Goal: Task Accomplishment & Management: Manage account settings

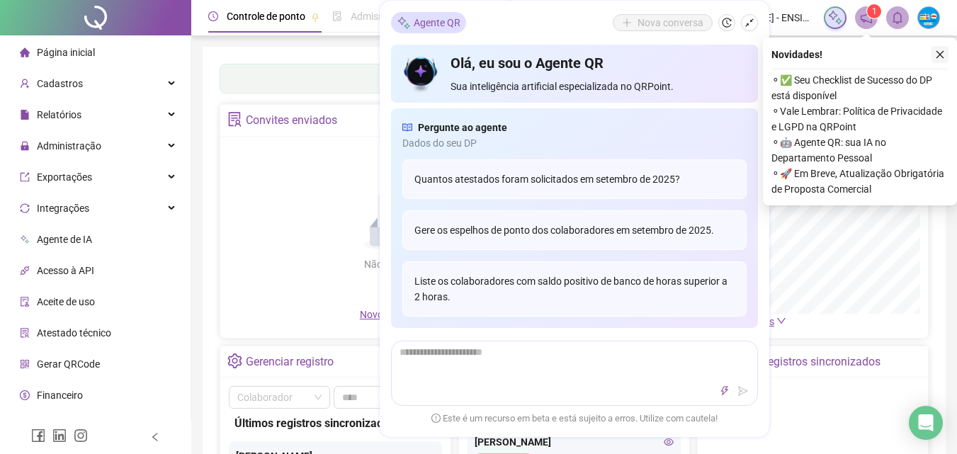
click at [942, 55] on icon "close" at bounding box center [940, 55] width 10 height 10
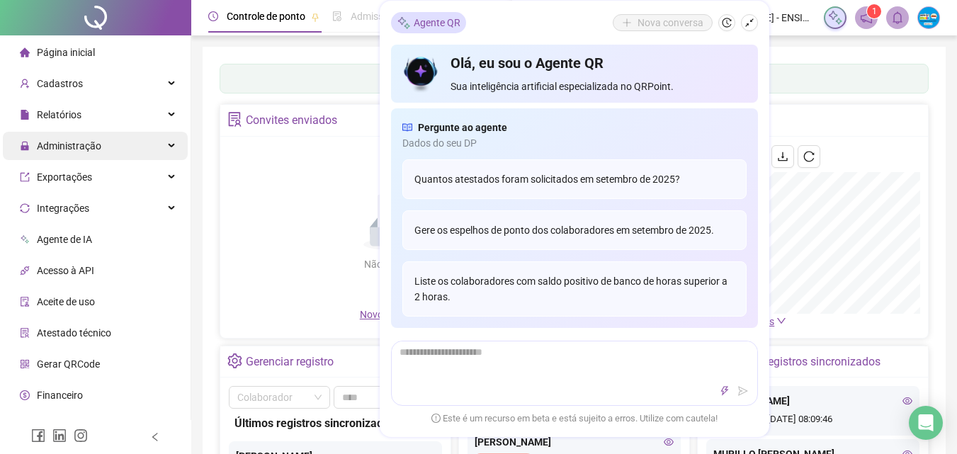
click at [86, 149] on span "Administração" at bounding box center [69, 145] width 64 height 11
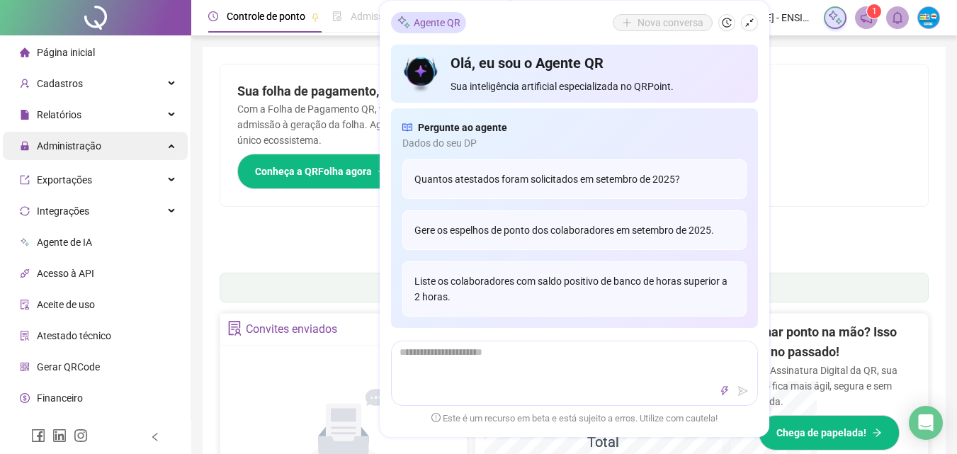
click at [161, 151] on div "Administração" at bounding box center [95, 146] width 185 height 28
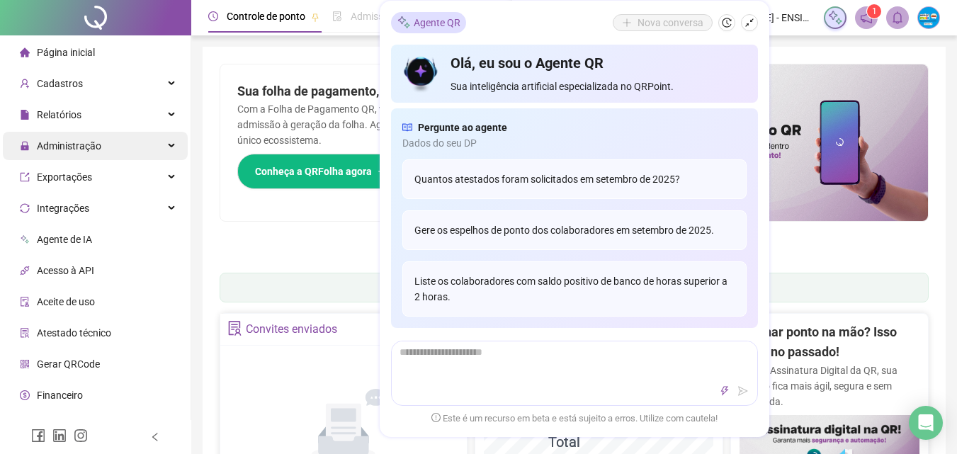
click at [159, 149] on div "Administração" at bounding box center [95, 146] width 185 height 28
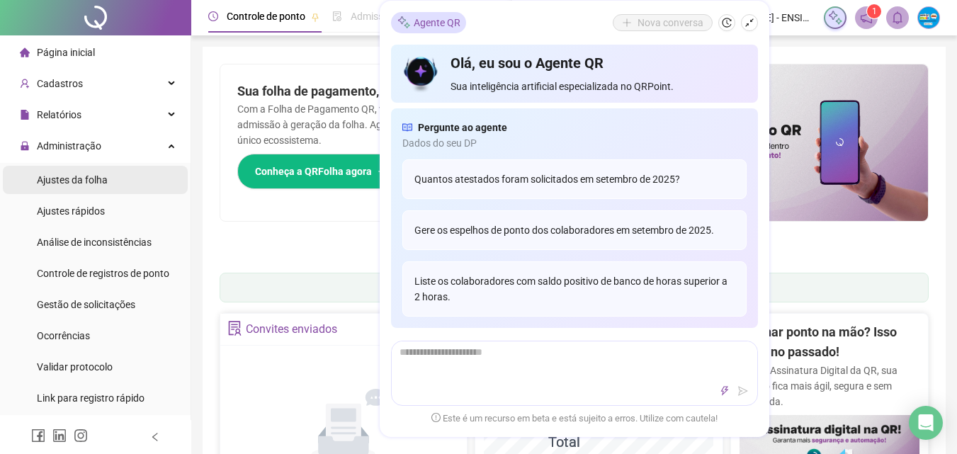
click at [69, 172] on div "Ajustes da folha" at bounding box center [72, 180] width 71 height 28
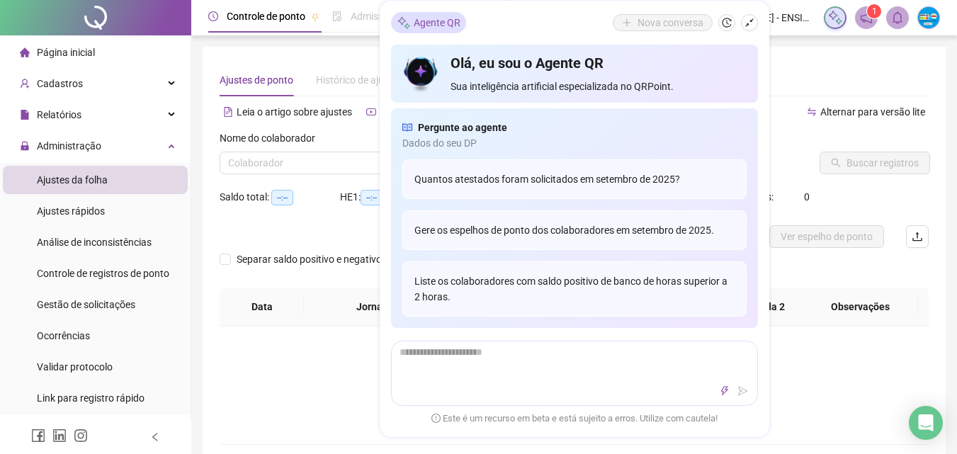
type input "**********"
click at [468, 64] on h4 "Olá, eu sou o Agente QR" at bounding box center [597, 63] width 295 height 20
click at [425, 15] on div "Agente QR" at bounding box center [428, 22] width 75 height 21
click at [755, 23] on button "button" at bounding box center [749, 22] width 17 height 17
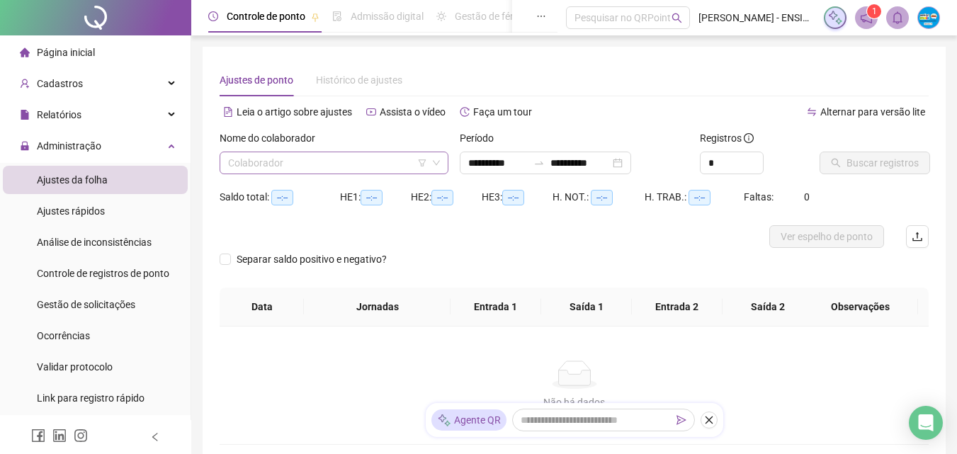
click at [328, 161] on input "search" at bounding box center [327, 162] width 199 height 21
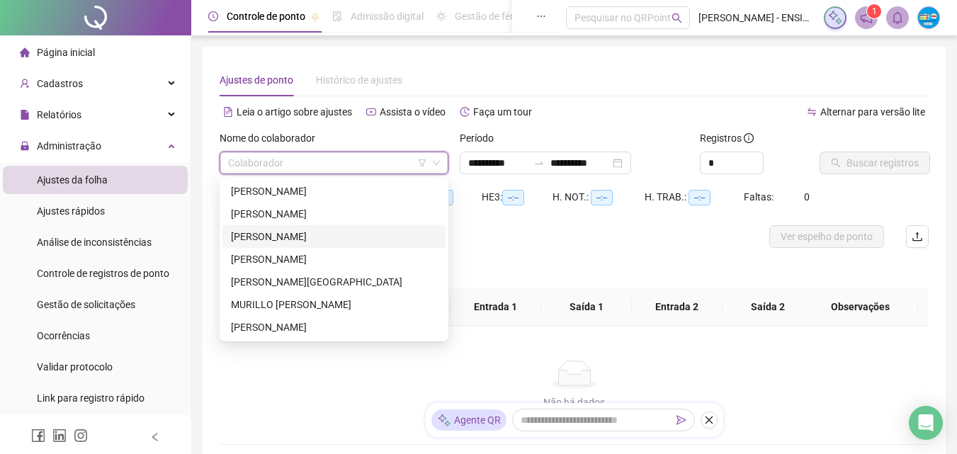
click at [328, 236] on div "JULIO CESAR MENDES DE OLIVEIRA" at bounding box center [334, 237] width 206 height 16
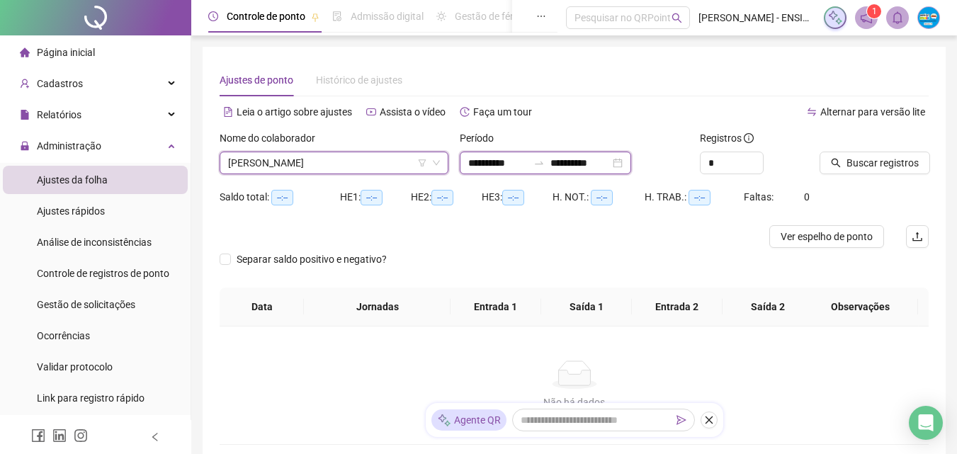
click at [504, 158] on input "**********" at bounding box center [497, 163] width 59 height 16
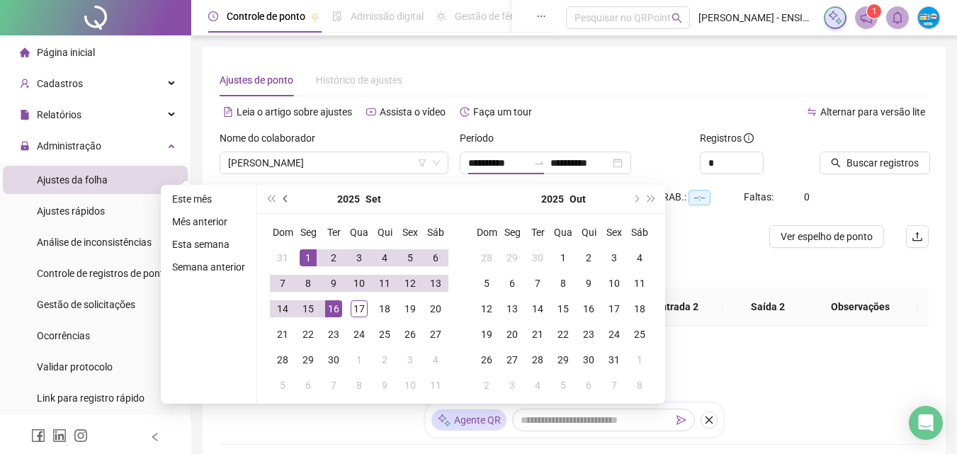
click at [286, 196] on span "prev-year" at bounding box center [286, 198] width 7 height 7
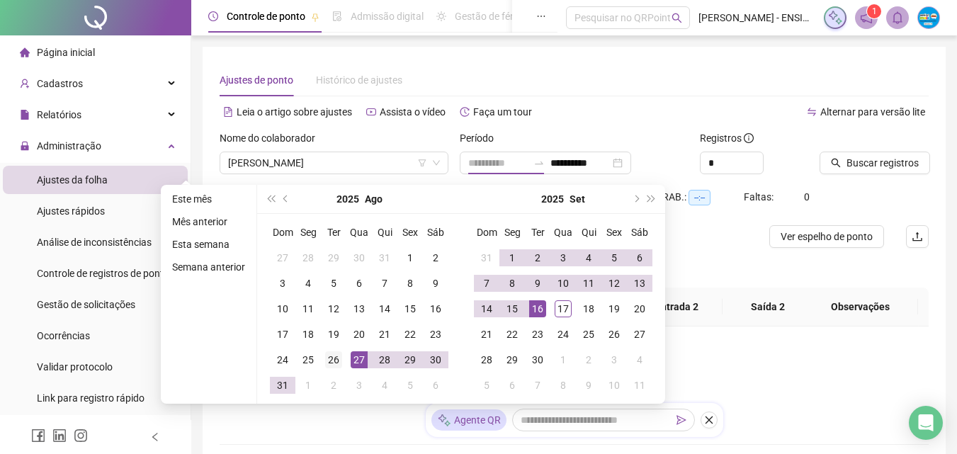
type input "**********"
click at [333, 358] on div "26" at bounding box center [333, 359] width 17 height 17
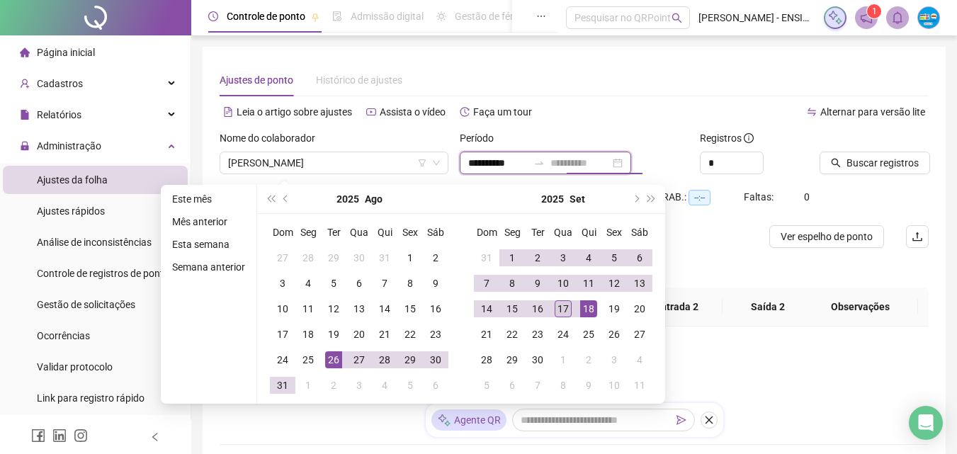
type input "**********"
click at [566, 309] on div "17" at bounding box center [562, 308] width 17 height 17
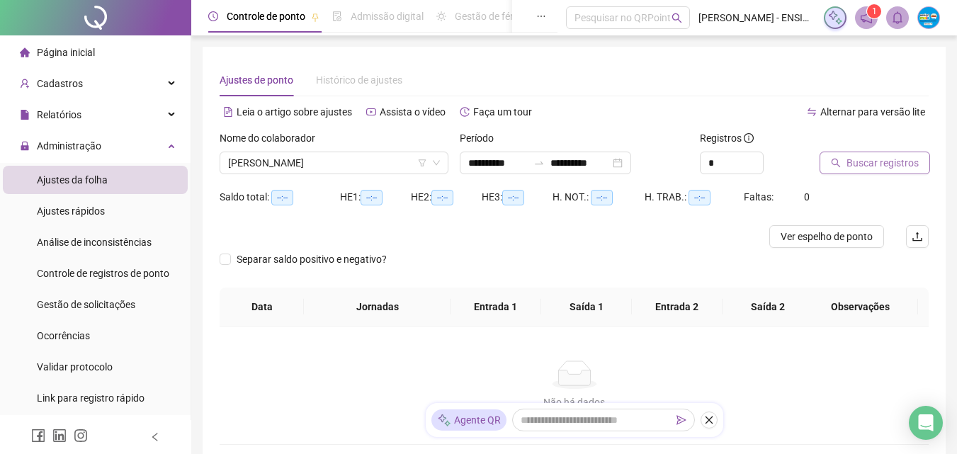
click at [856, 161] on span "Buscar registros" at bounding box center [882, 163] width 72 height 16
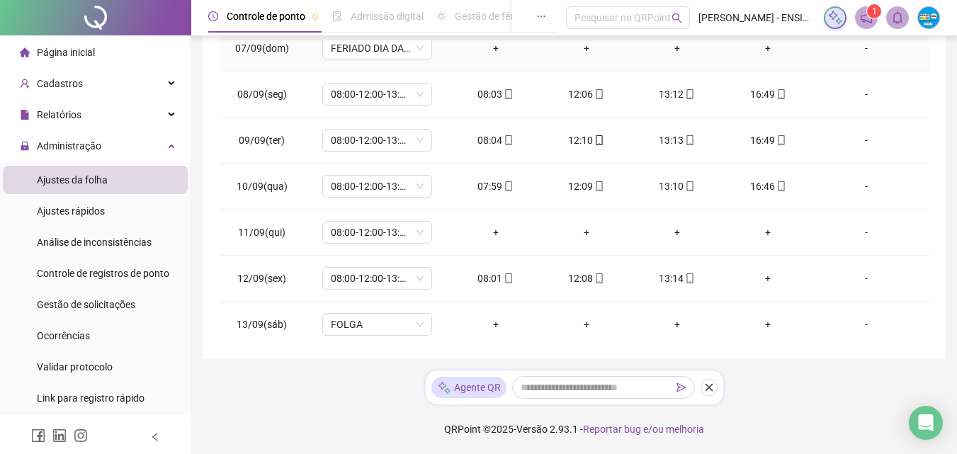
scroll to position [637, 0]
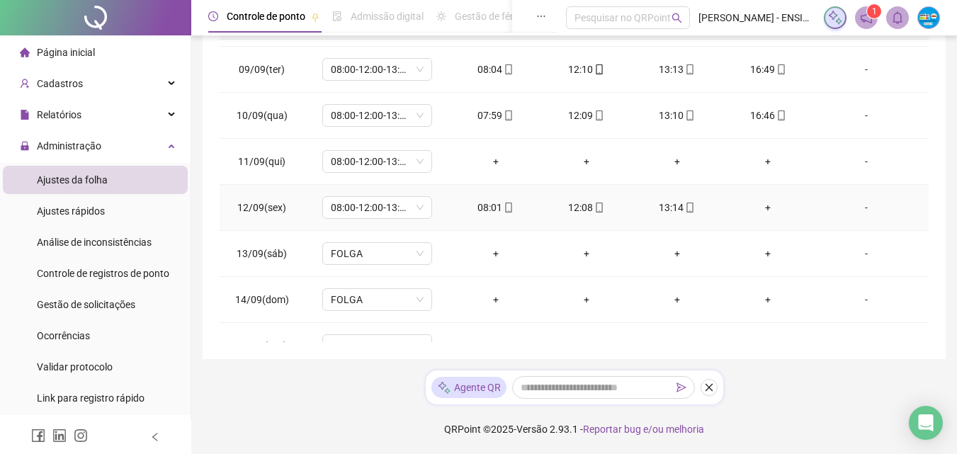
click at [758, 207] on div "+" at bounding box center [768, 208] width 68 height 16
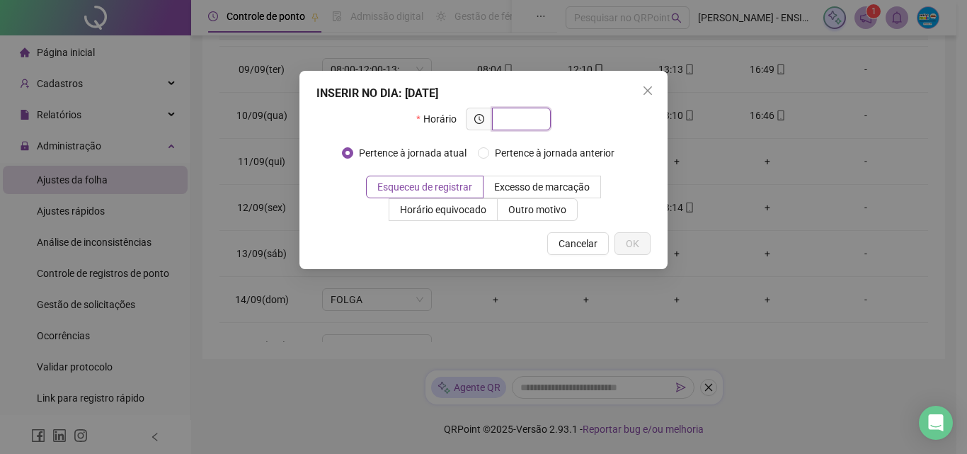
click at [506, 122] on input "text" at bounding box center [520, 119] width 39 height 16
type input "*****"
click at [629, 248] on span "OK" at bounding box center [632, 244] width 13 height 16
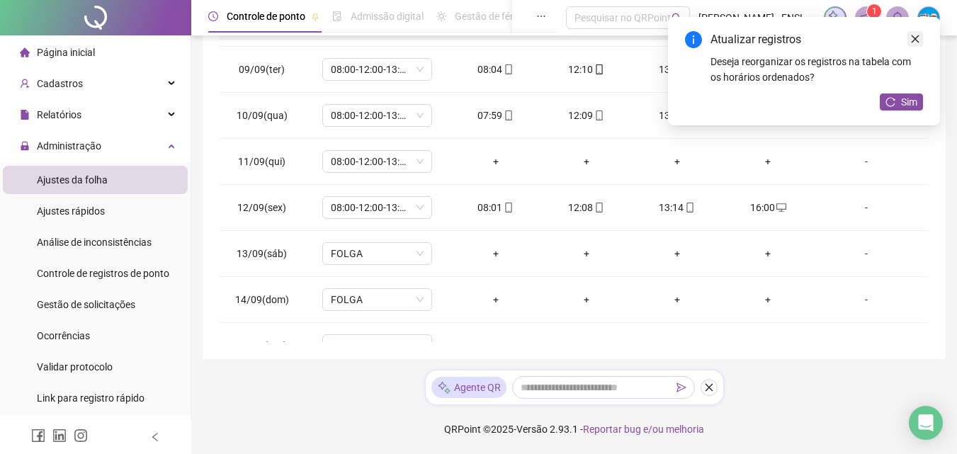
click at [916, 41] on icon "close" at bounding box center [915, 39] width 10 height 10
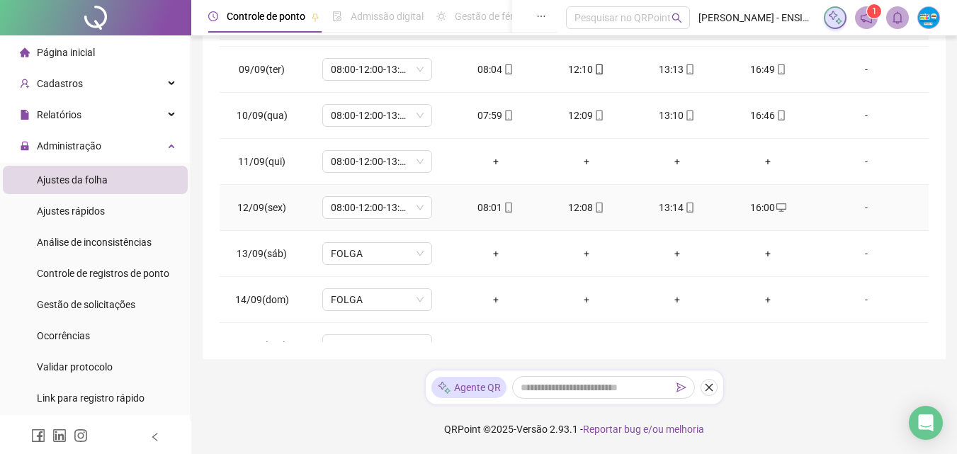
click at [760, 209] on div "16:00" at bounding box center [768, 208] width 68 height 16
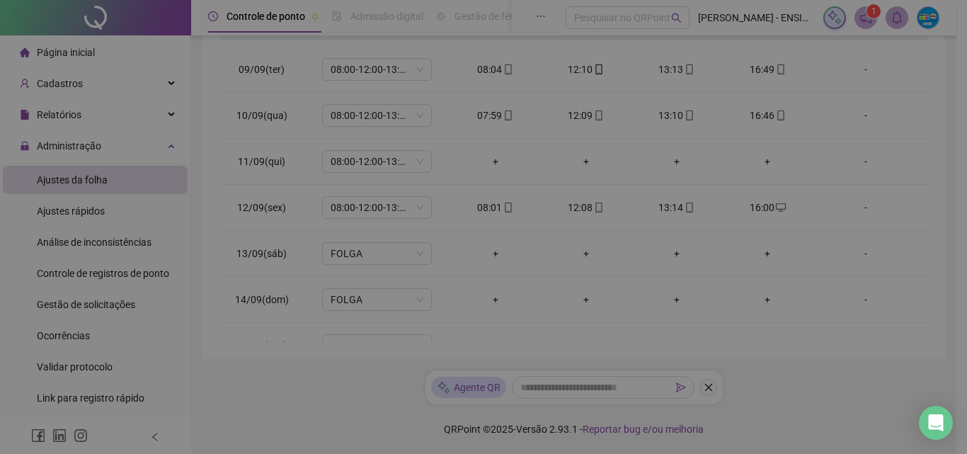
type input "**********"
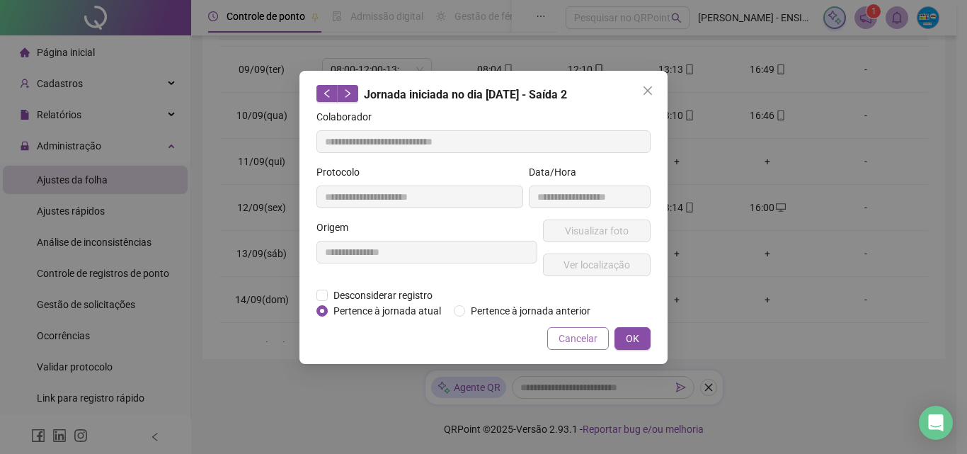
click at [588, 340] on span "Cancelar" at bounding box center [578, 339] width 39 height 16
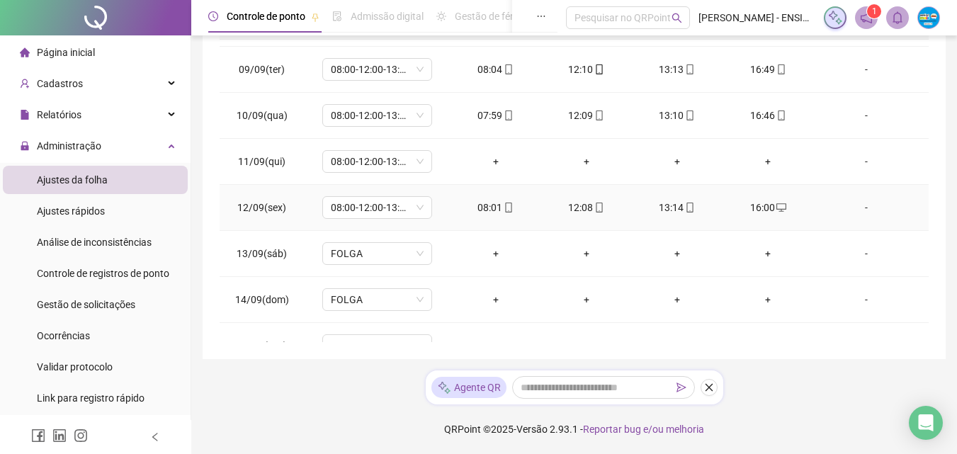
click at [765, 207] on div "16:00" at bounding box center [768, 208] width 68 height 16
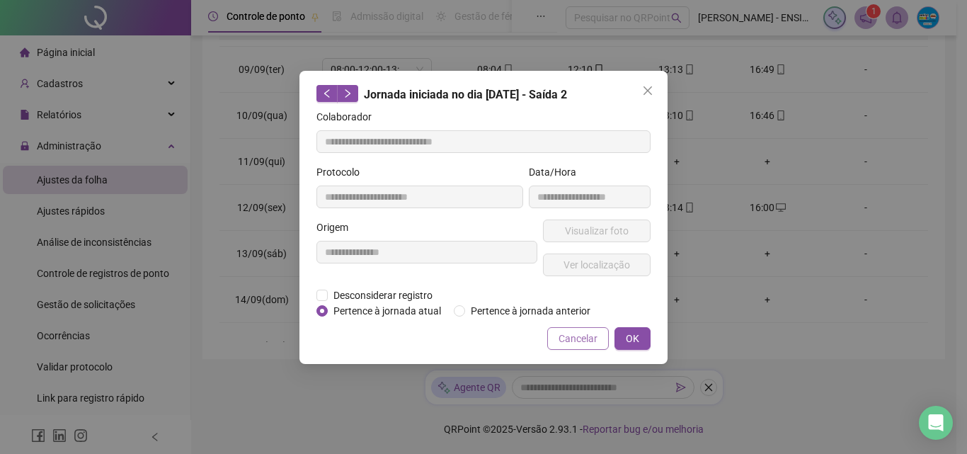
click at [577, 335] on span "Cancelar" at bounding box center [578, 339] width 39 height 16
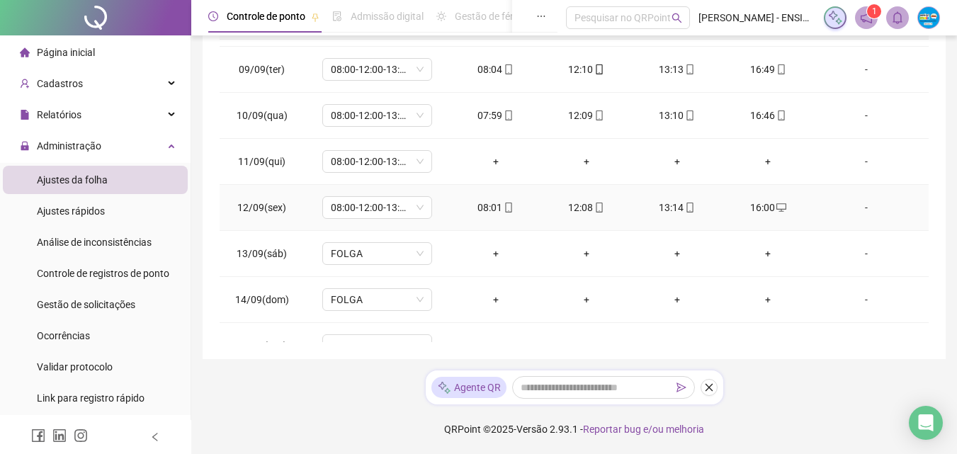
click at [756, 207] on div "16:00" at bounding box center [768, 208] width 68 height 16
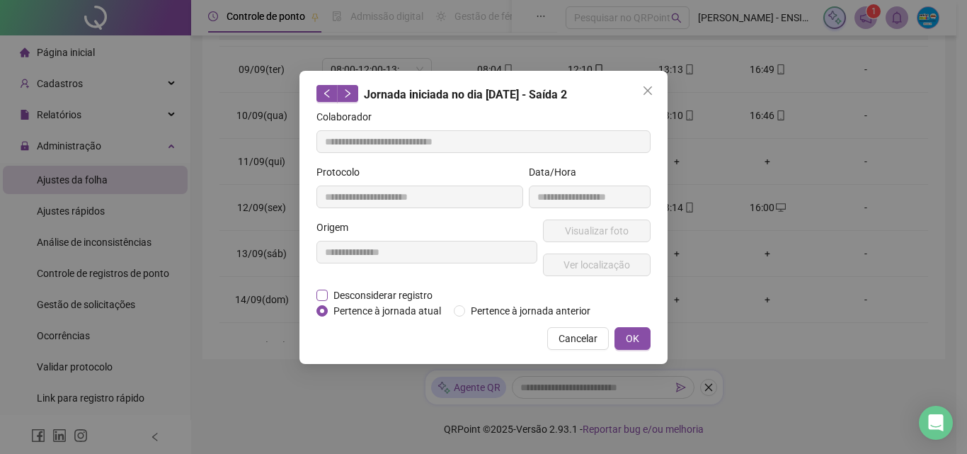
click at [364, 297] on span "Desconsiderar registro" at bounding box center [383, 295] width 110 height 16
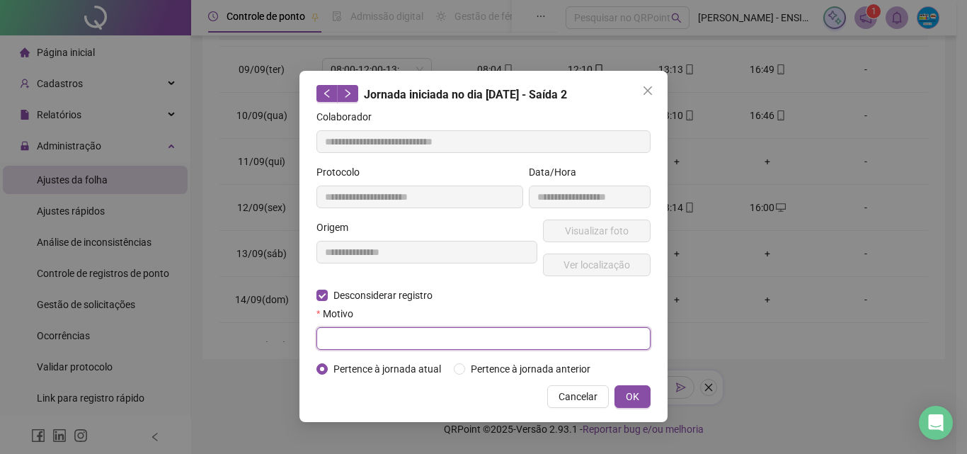
click at [537, 344] on input "text" at bounding box center [483, 338] width 334 height 23
click at [339, 337] on input "******" at bounding box center [483, 338] width 334 height 23
type input "******"
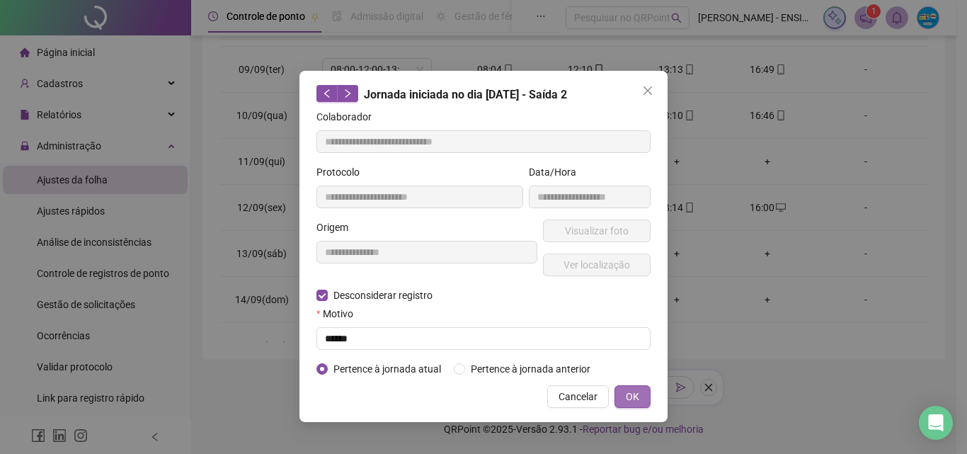
click at [645, 399] on button "OK" at bounding box center [633, 396] width 36 height 23
click at [624, 390] on div "**********" at bounding box center [483, 227] width 967 height 454
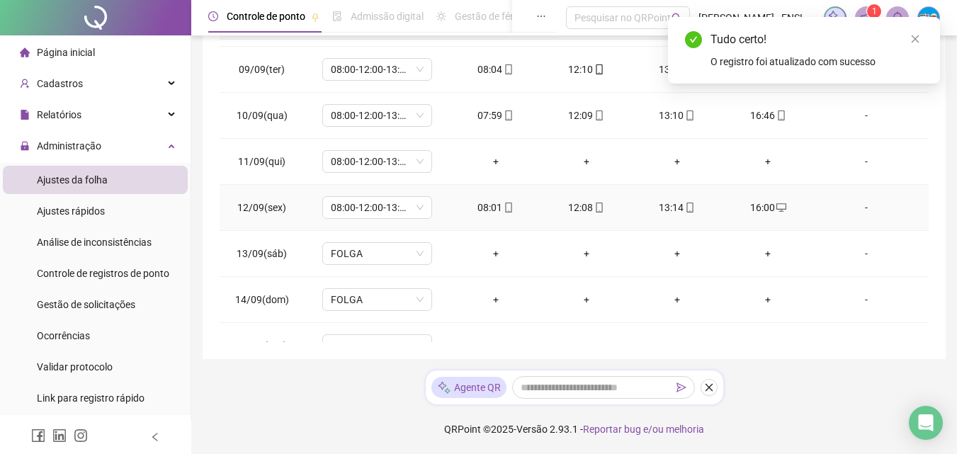
click at [762, 206] on div "16:00" at bounding box center [768, 208] width 68 height 16
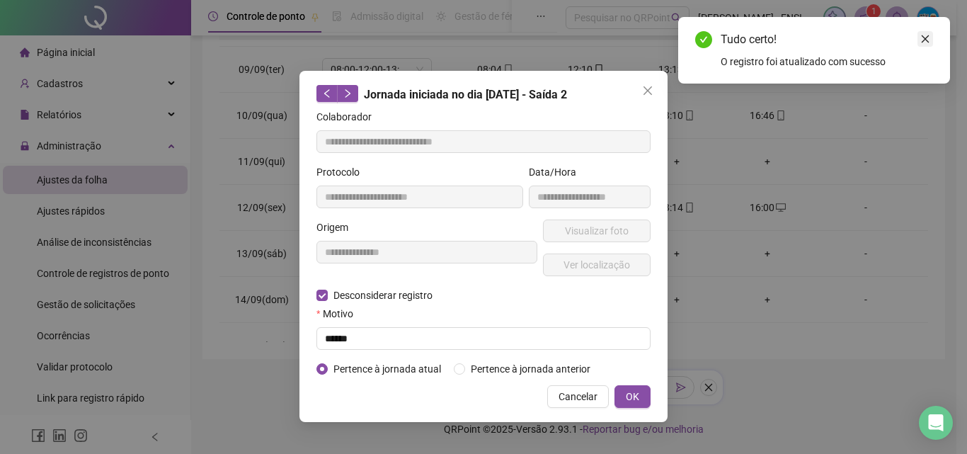
click at [932, 34] on link "Close" at bounding box center [926, 39] width 16 height 16
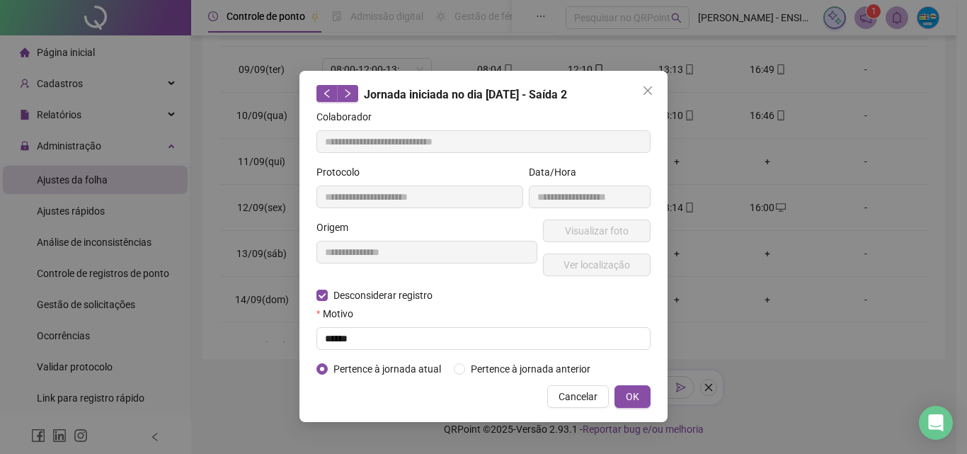
click at [646, 89] on icon "close" at bounding box center [648, 90] width 8 height 8
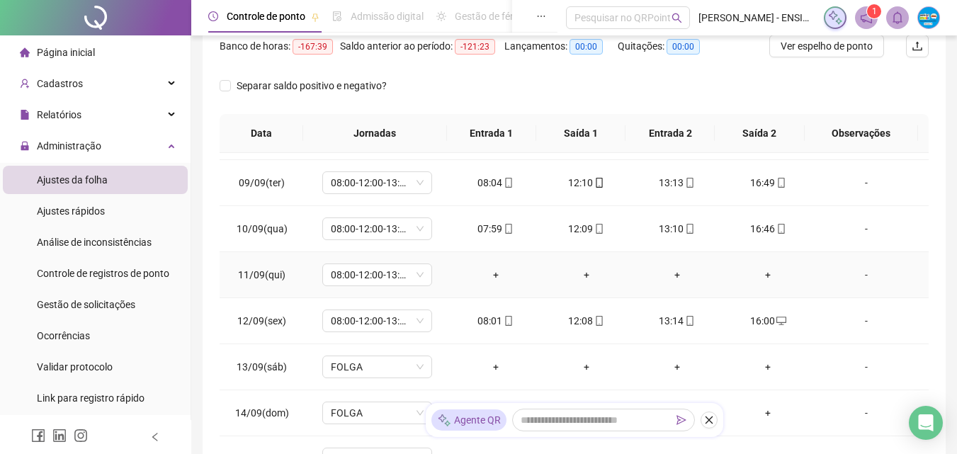
scroll to position [91, 0]
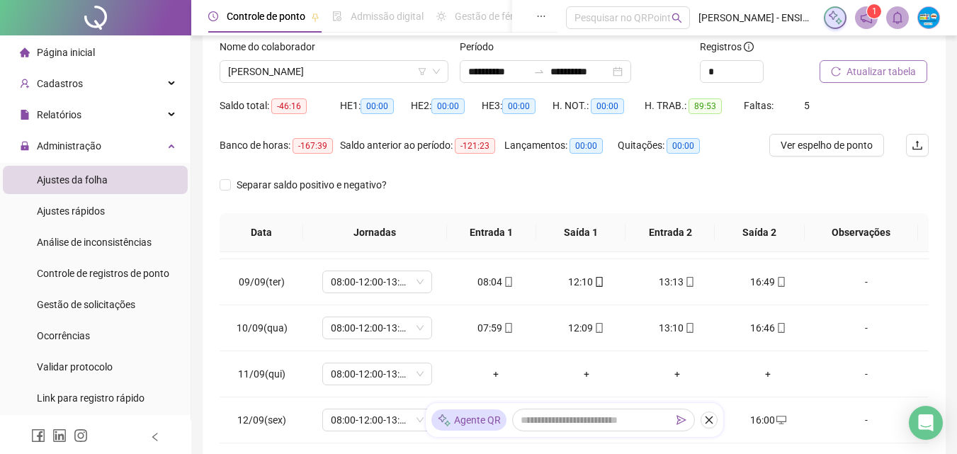
click at [867, 64] on span "Atualizar tabela" at bounding box center [880, 72] width 69 height 16
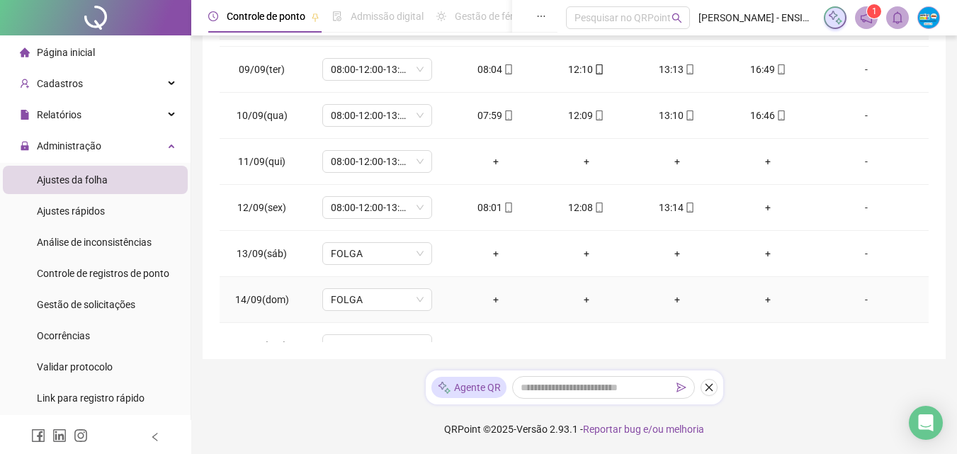
scroll to position [708, 0]
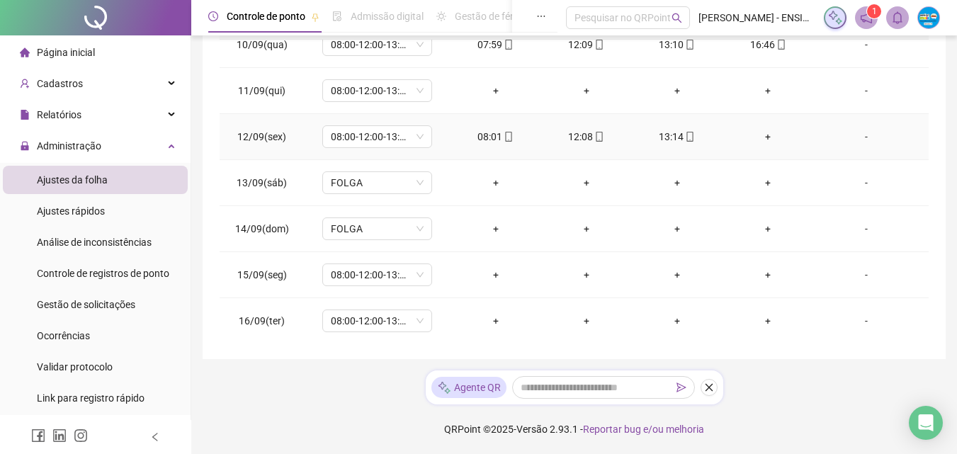
click at [759, 138] on div "+" at bounding box center [768, 137] width 68 height 16
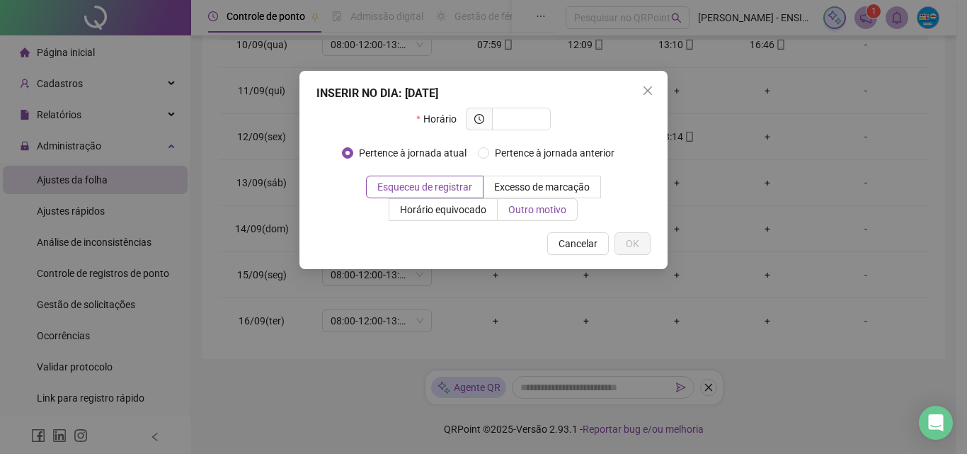
click at [515, 209] on span "Outro motivo" at bounding box center [537, 209] width 58 height 11
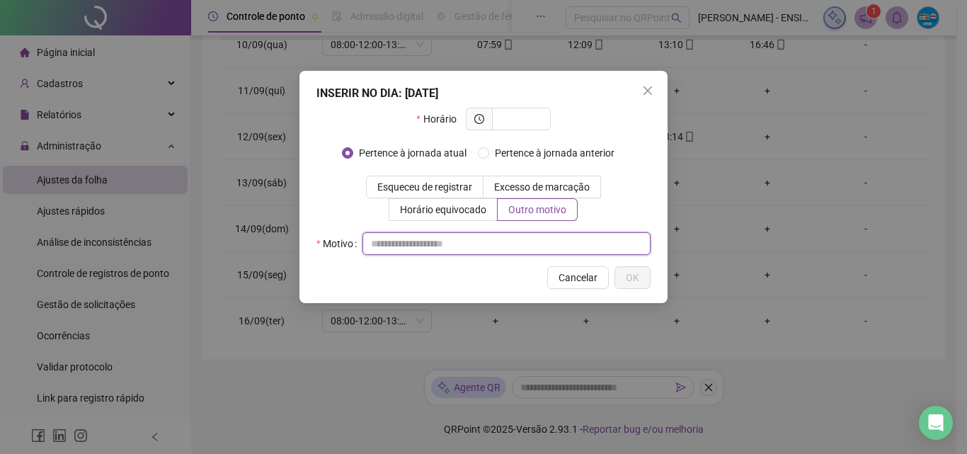
click at [484, 237] on input "text" at bounding box center [507, 243] width 288 height 23
type input "**********"
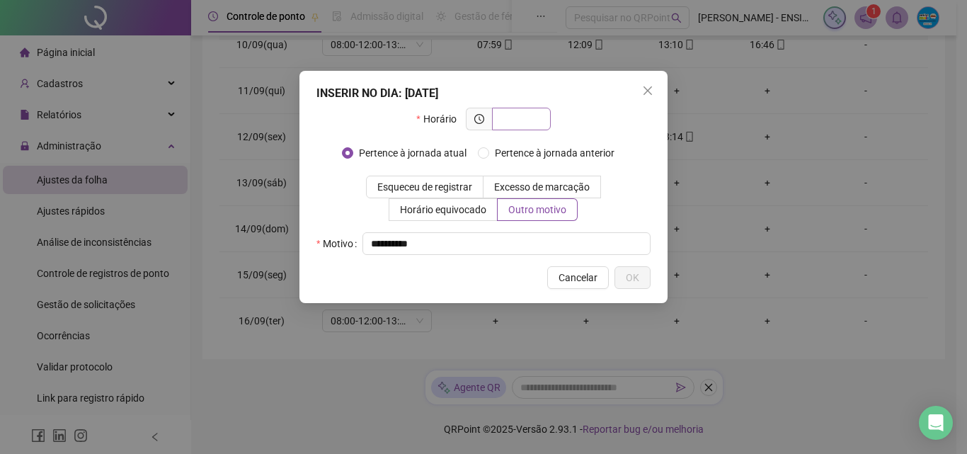
click at [545, 110] on span at bounding box center [521, 119] width 59 height 23
type input "*****"
click at [648, 281] on button "OK" at bounding box center [633, 277] width 36 height 23
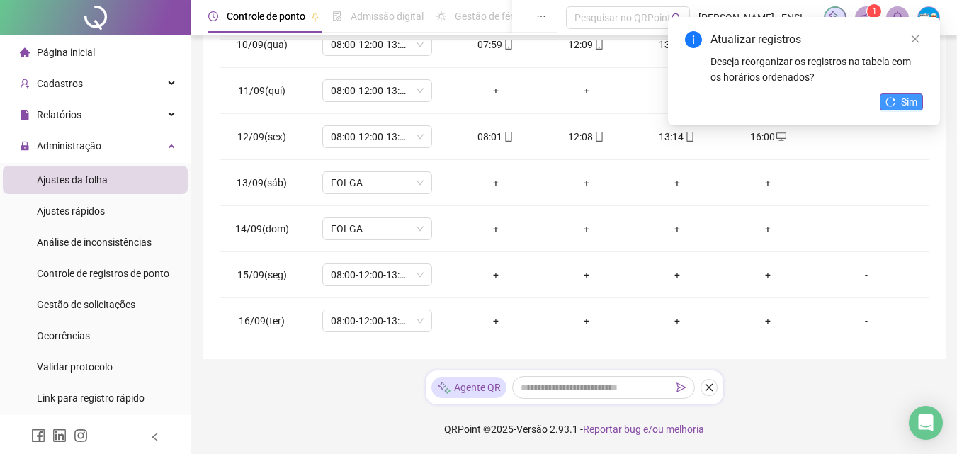
click at [904, 96] on span "Sim" at bounding box center [909, 102] width 16 height 16
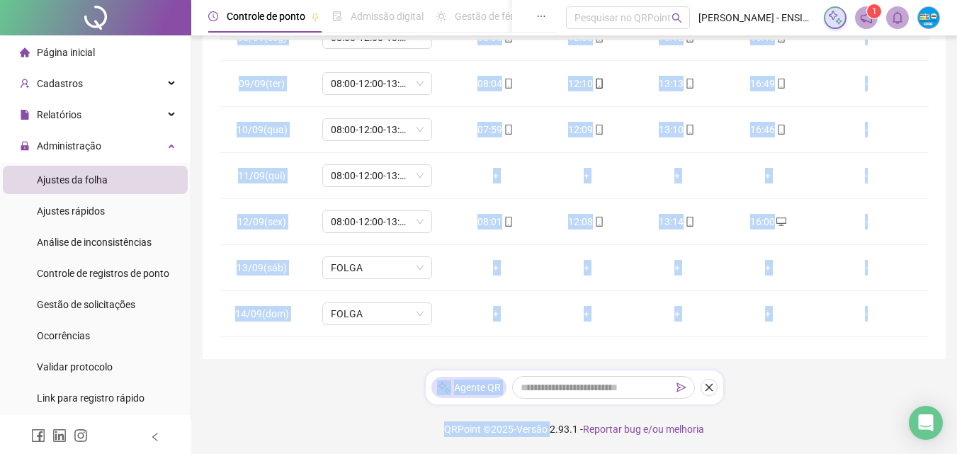
scroll to position [756, 0]
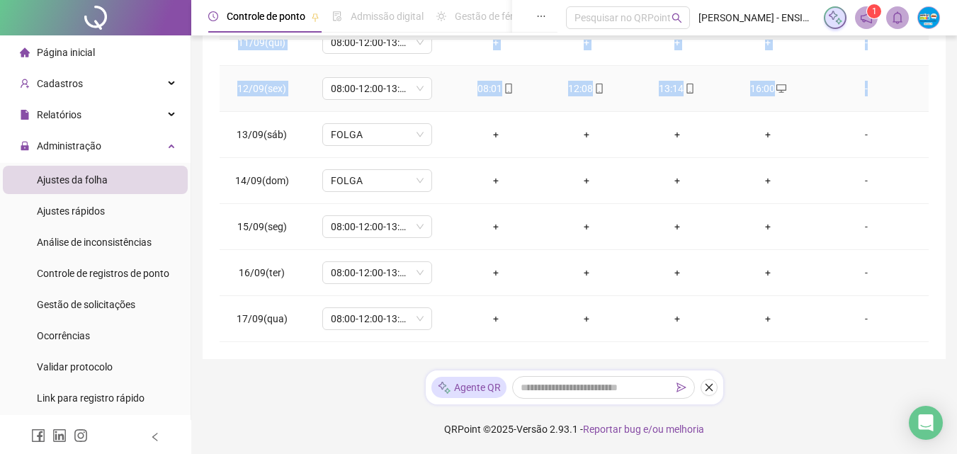
drag, startPoint x: 240, startPoint y: 62, endPoint x: 868, endPoint y: 91, distance: 628.7
copy tbody "26/08(ter) 08:00-12:00-13:00-17:00 08:01 12:09 13:13 17:04 - 27/08(qua) 08:00-1…"
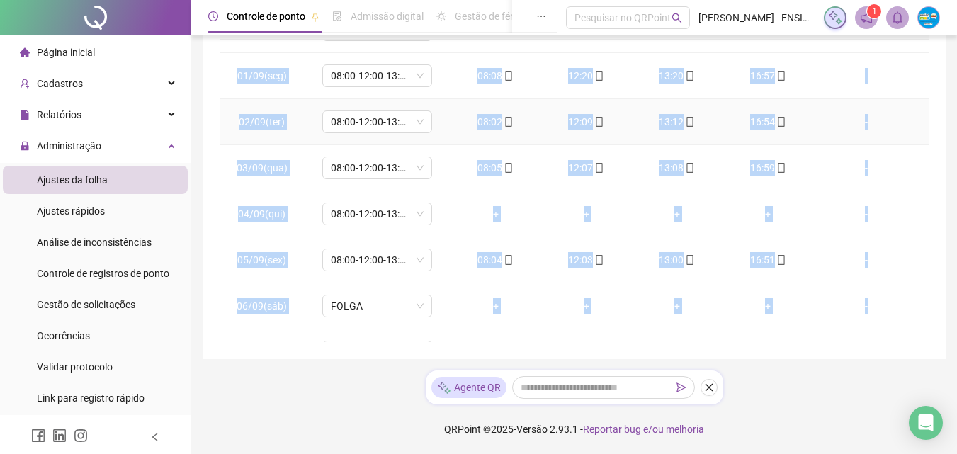
scroll to position [261, 0]
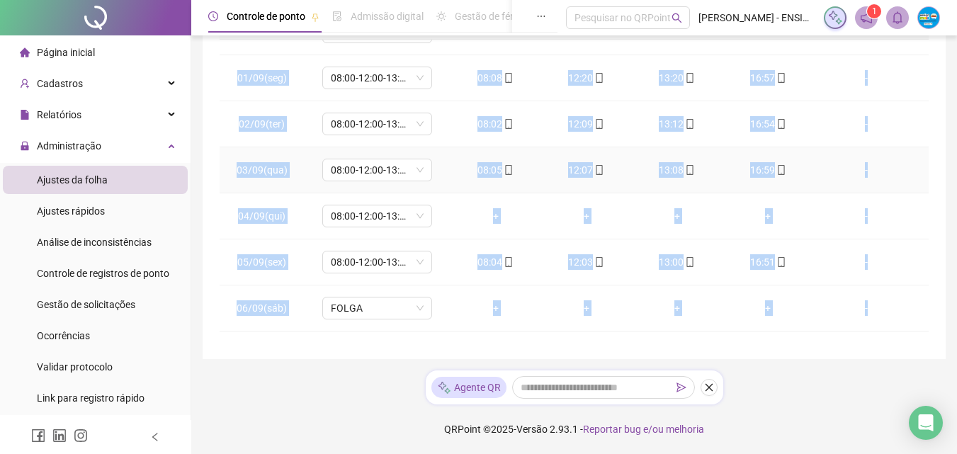
copy tbody "26/08(ter) 08:00-12:00-13:00-17:00 08:01 12:09 13:13 17:04 - 27/08(qua) 08:00-1…"
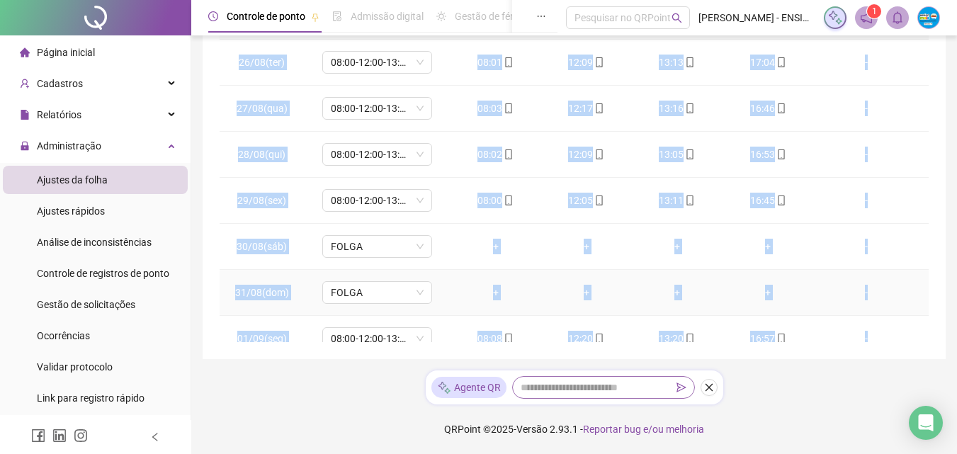
scroll to position [212, 0]
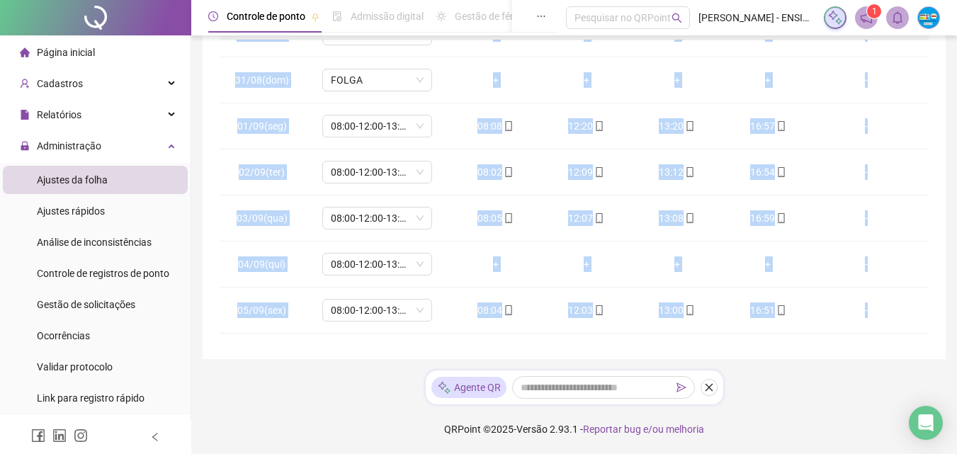
click at [709, 384] on icon "close" at bounding box center [709, 387] width 10 height 10
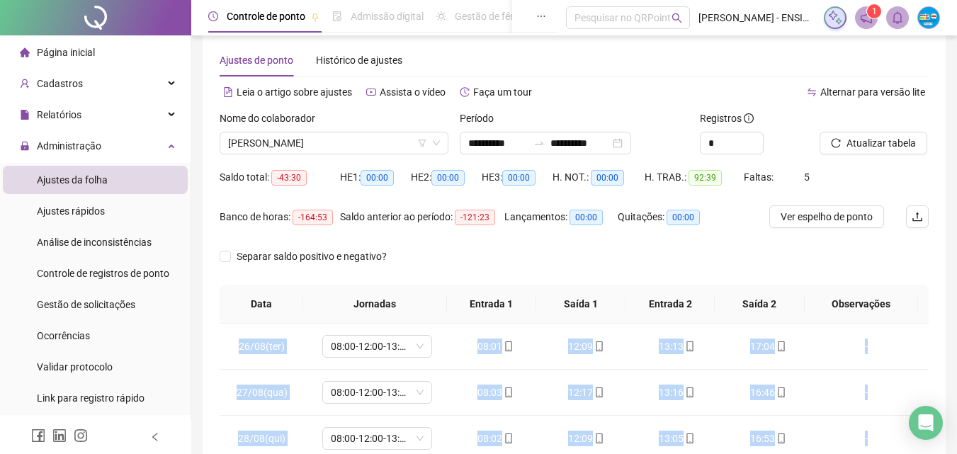
scroll to position [0, 0]
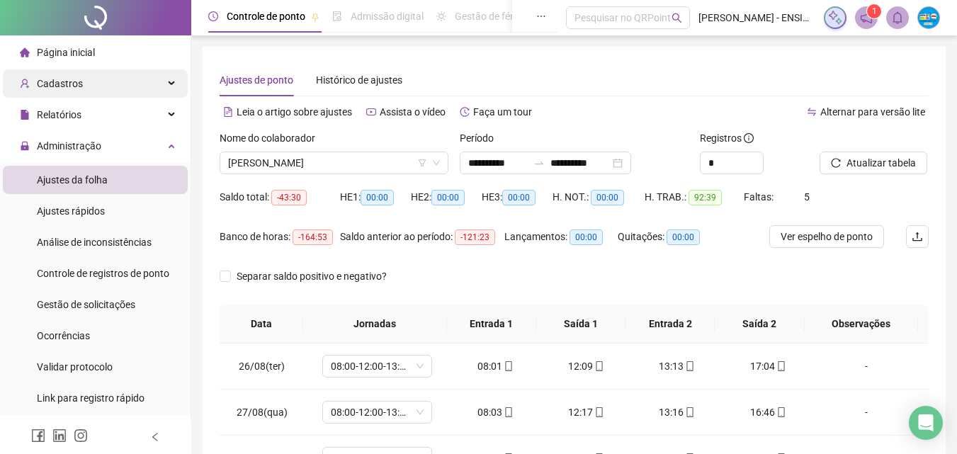
click at [120, 84] on div "Cadastros" at bounding box center [95, 83] width 185 height 28
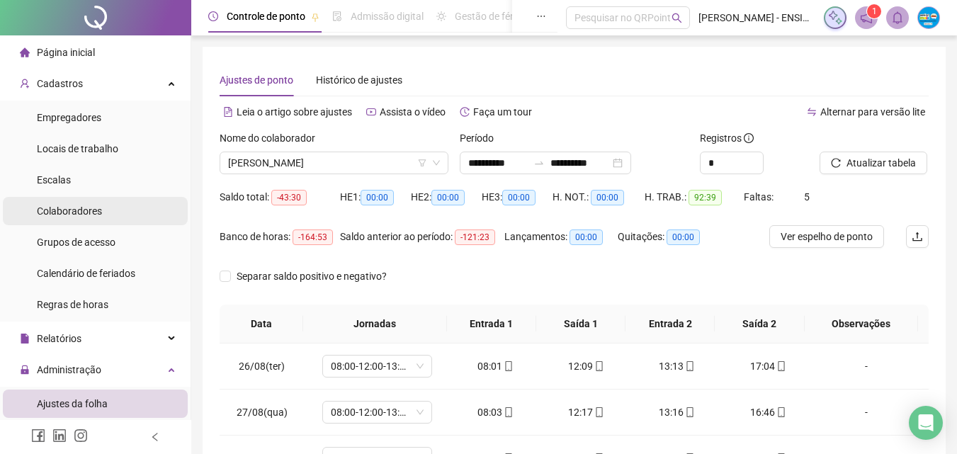
click at [96, 207] on span "Colaboradores" at bounding box center [69, 210] width 65 height 11
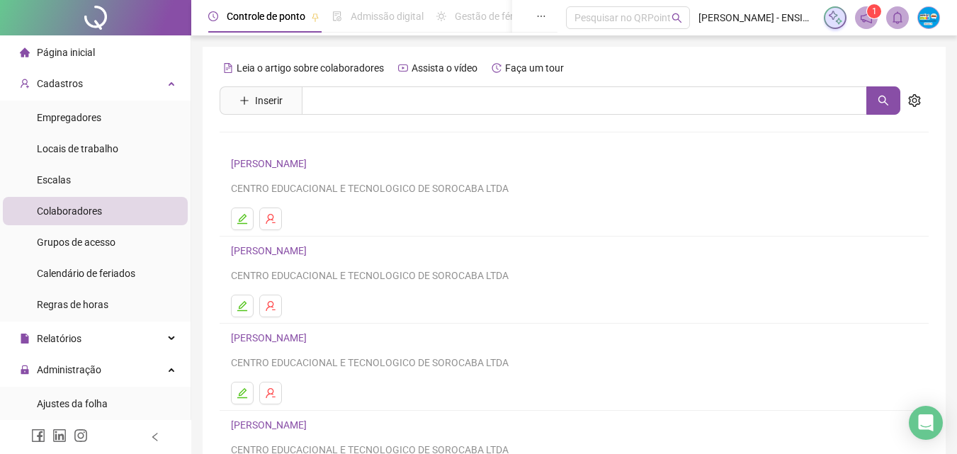
scroll to position [142, 0]
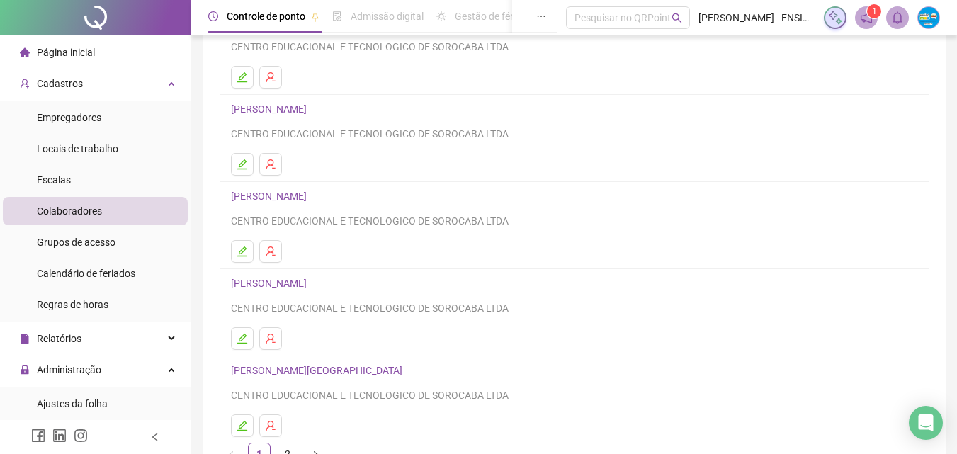
click at [311, 197] on link "JULIO CESAR MENDES DE OLIVEIRA" at bounding box center [271, 195] width 80 height 11
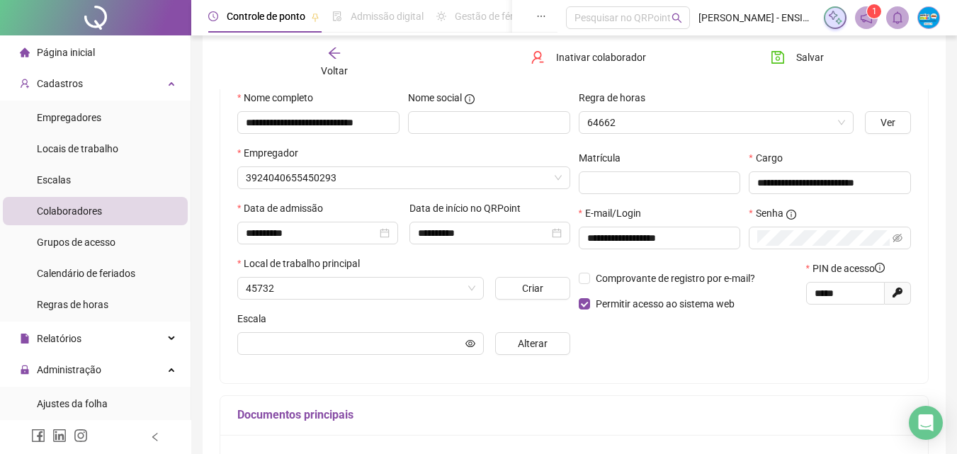
scroll to position [149, 0]
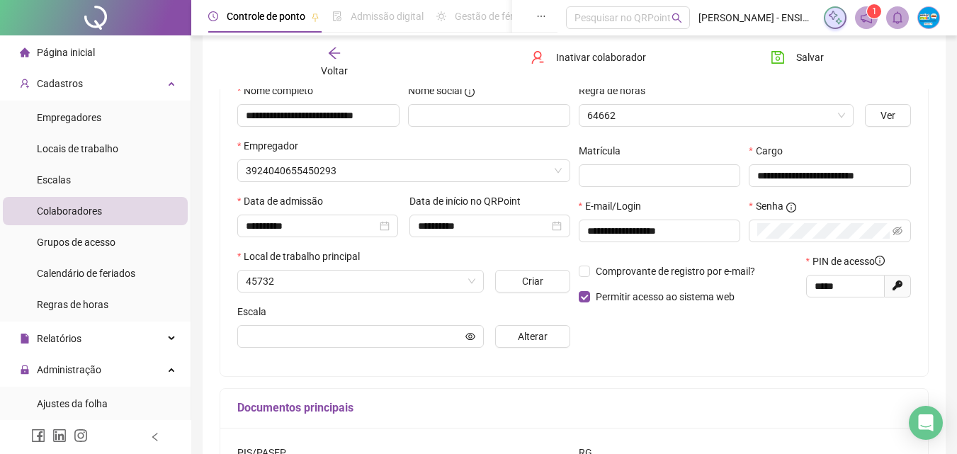
type input "***"
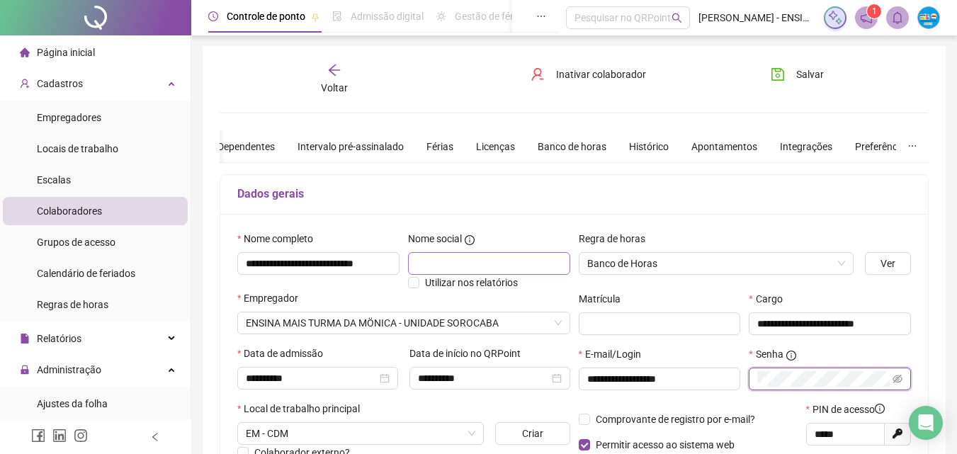
scroll to position [0, 0]
click at [327, 84] on span "Voltar" at bounding box center [334, 88] width 27 height 11
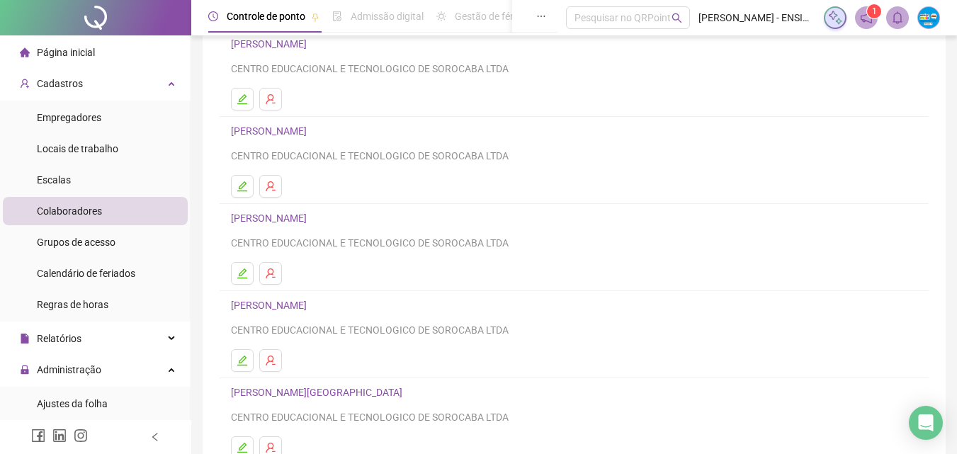
scroll to position [231, 0]
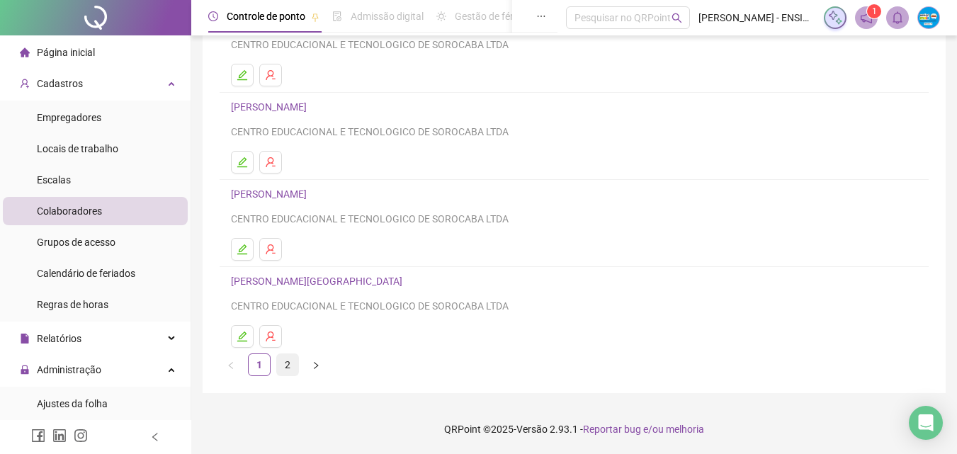
click at [292, 362] on link "2" at bounding box center [287, 364] width 21 height 21
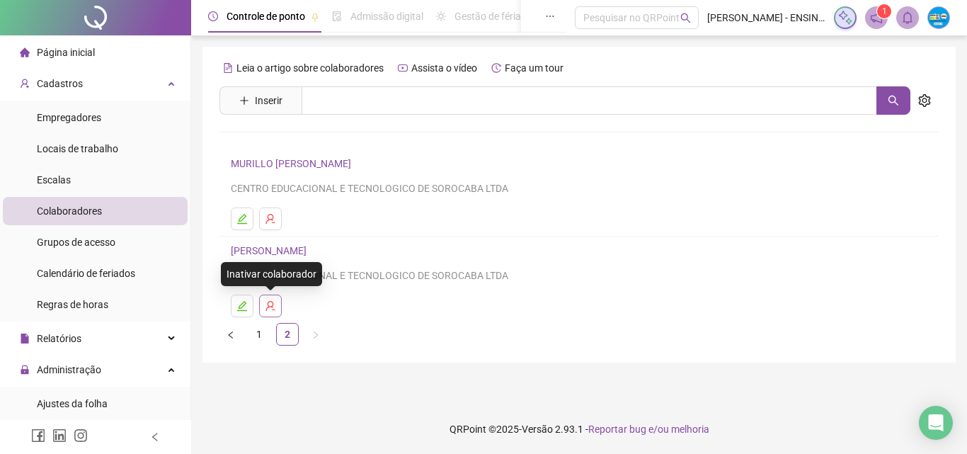
click at [276, 304] on button "button" at bounding box center [270, 306] width 23 height 23
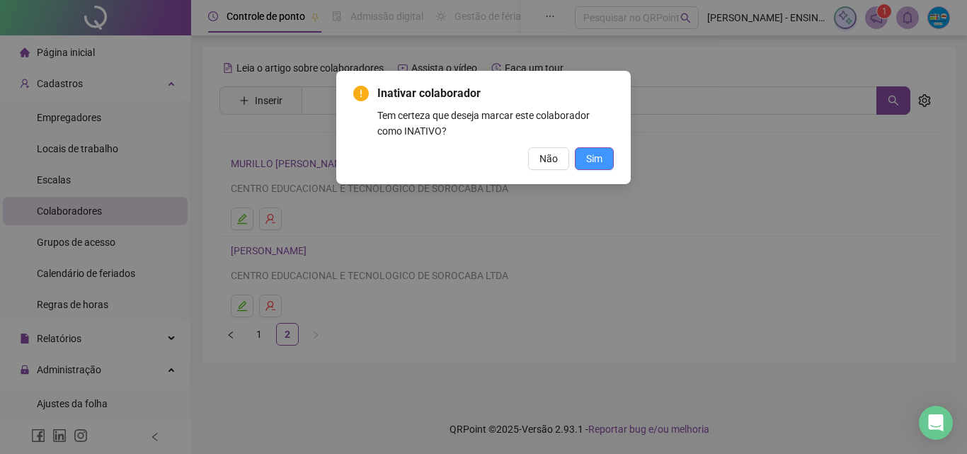
click at [600, 163] on span "Sim" at bounding box center [594, 159] width 16 height 16
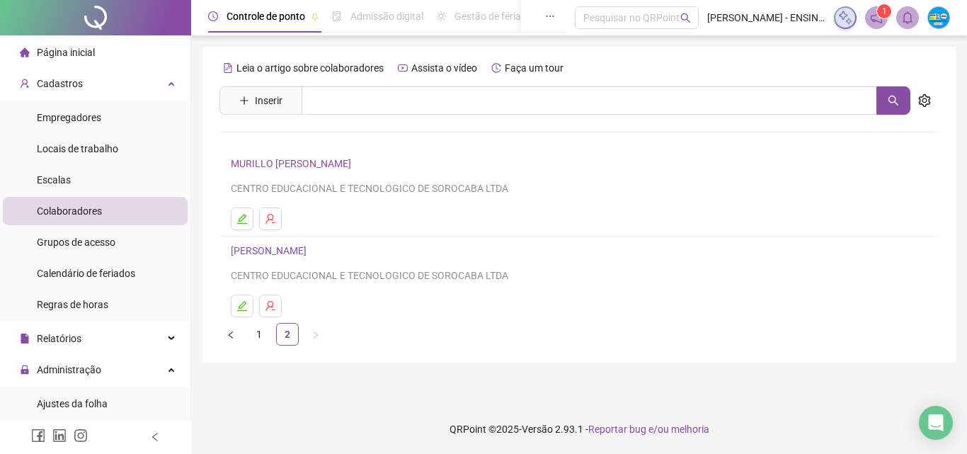
click at [78, 201] on div "Colaboradores" at bounding box center [69, 211] width 65 height 28
click at [63, 176] on span "Escalas" at bounding box center [54, 179] width 34 height 11
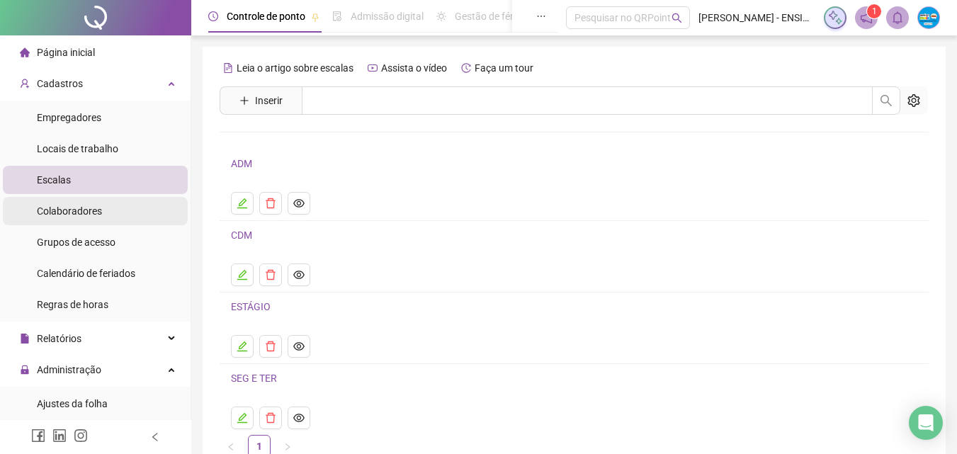
click at [74, 209] on span "Colaboradores" at bounding box center [69, 210] width 65 height 11
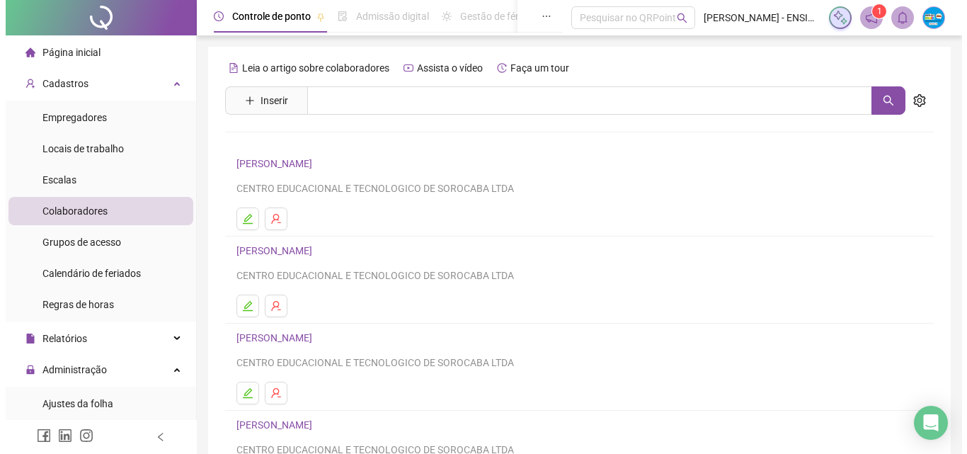
scroll to position [71, 0]
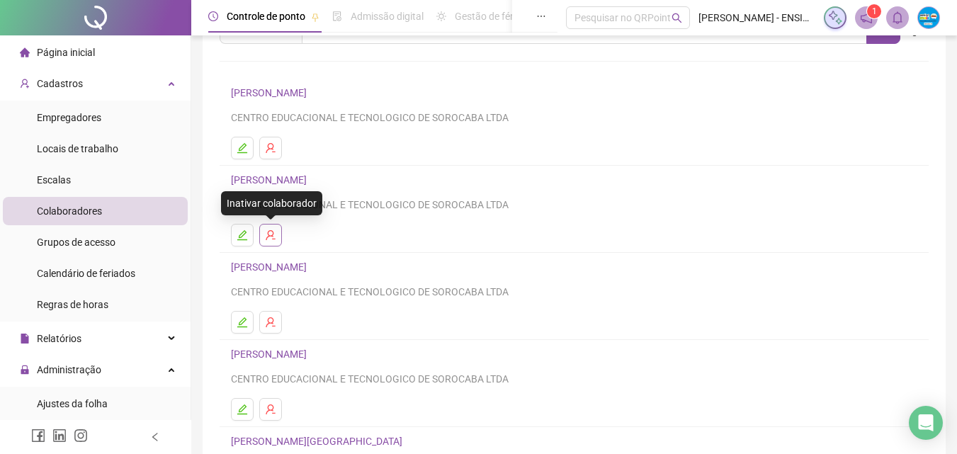
click at [272, 231] on icon "user-delete" at bounding box center [270, 235] width 9 height 10
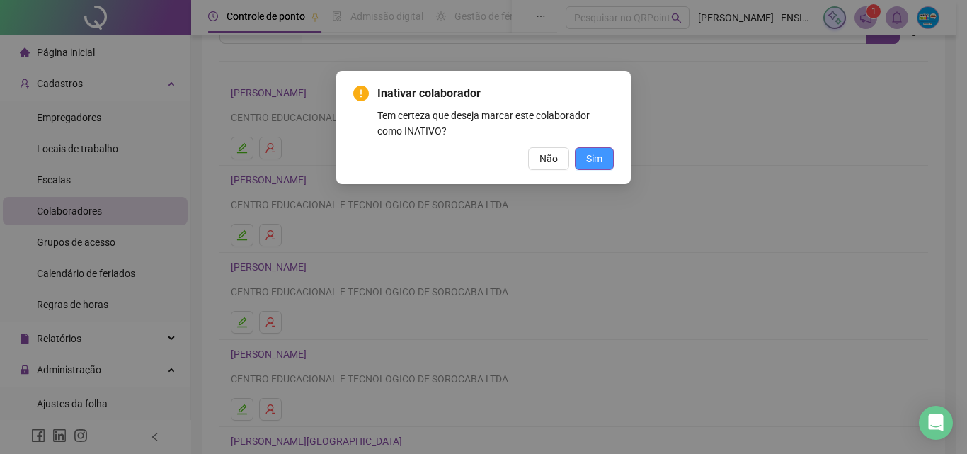
click at [594, 153] on span "Sim" at bounding box center [594, 159] width 16 height 16
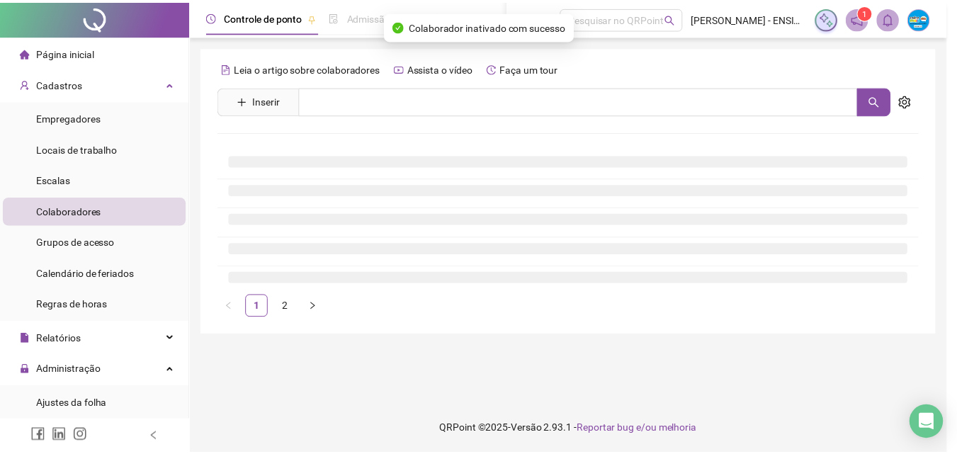
scroll to position [0, 0]
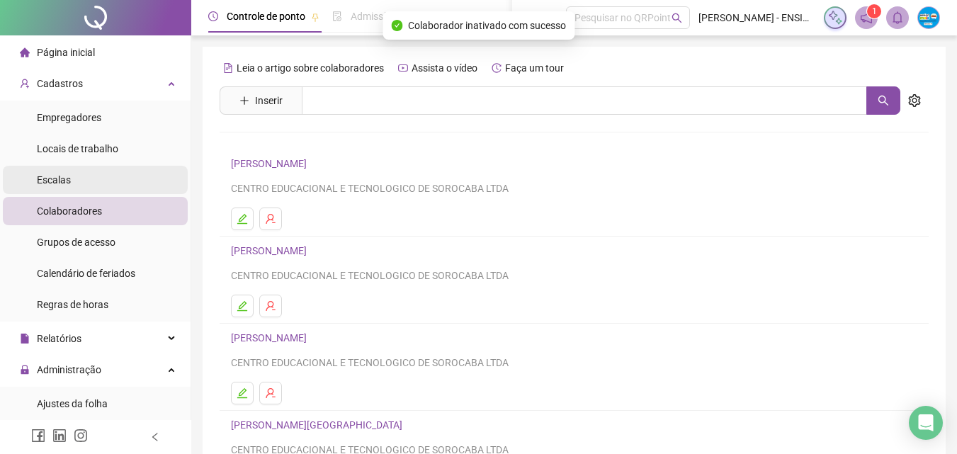
click at [73, 181] on li "Escalas" at bounding box center [95, 180] width 185 height 28
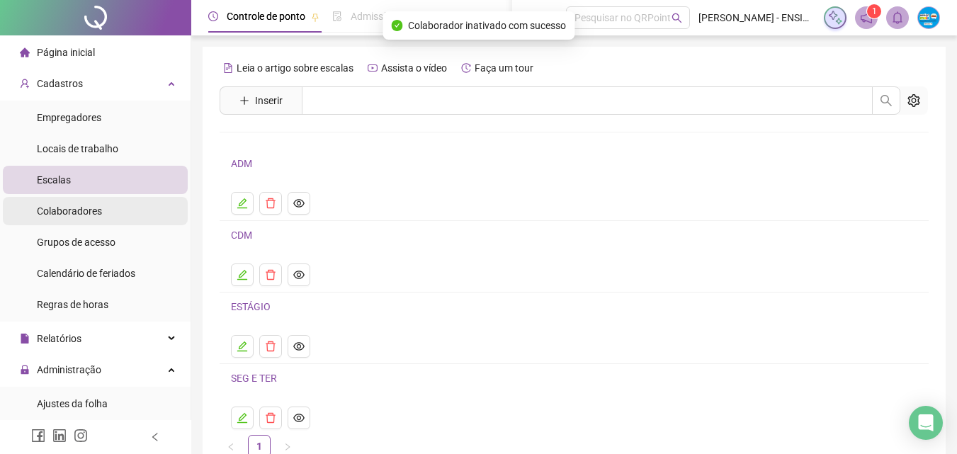
click at [71, 205] on span "Colaboradores" at bounding box center [69, 210] width 65 height 11
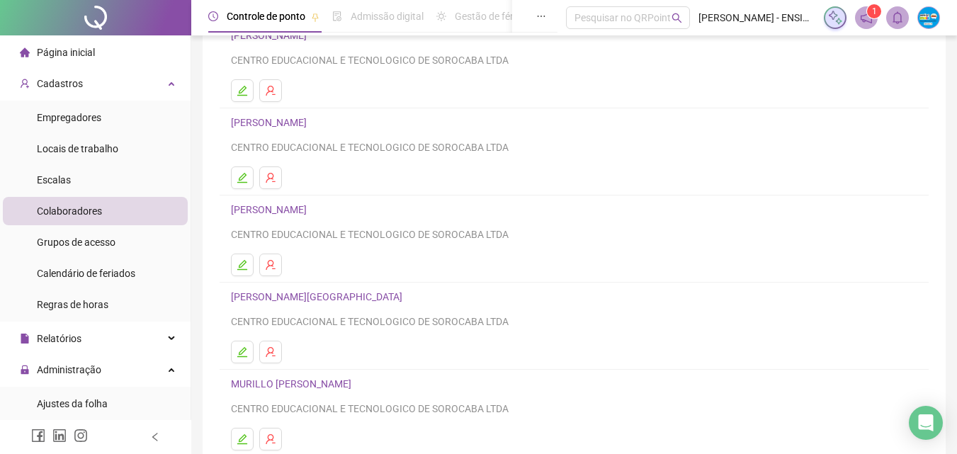
scroll to position [142, 0]
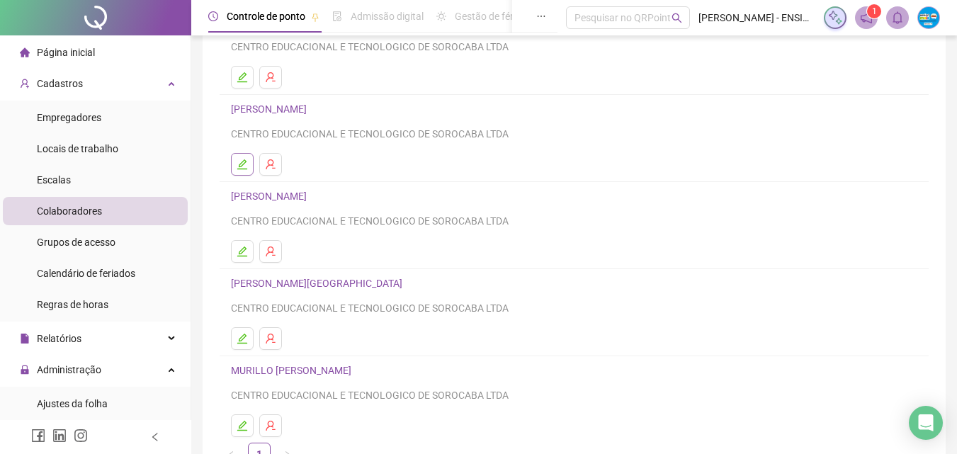
click at [241, 159] on icon "edit" at bounding box center [241, 164] width 11 height 11
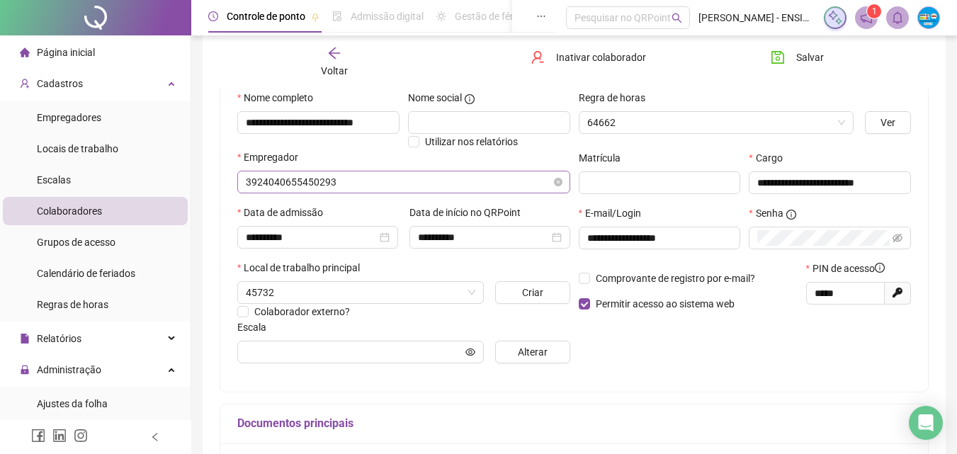
scroll to position [149, 0]
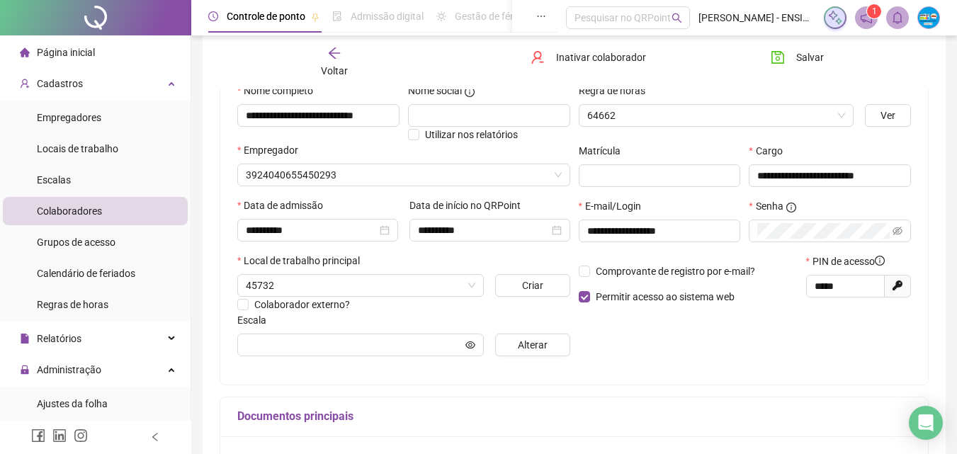
type input "***"
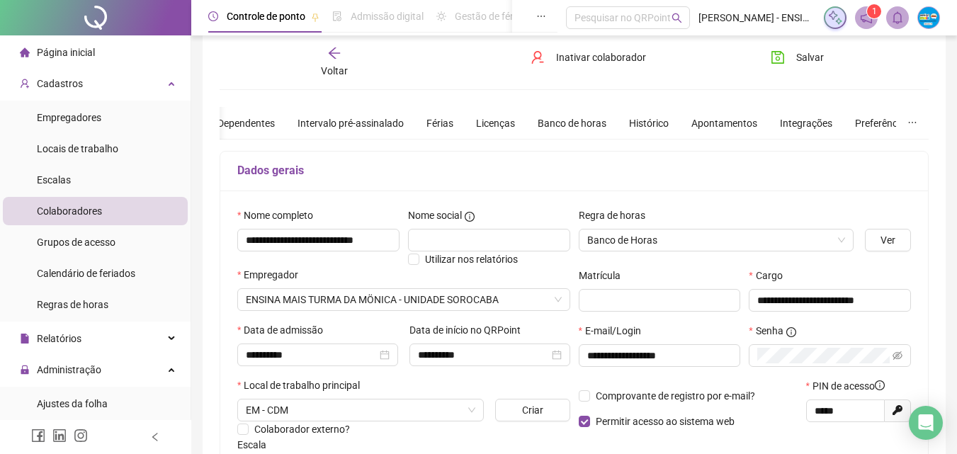
scroll to position [0, 0]
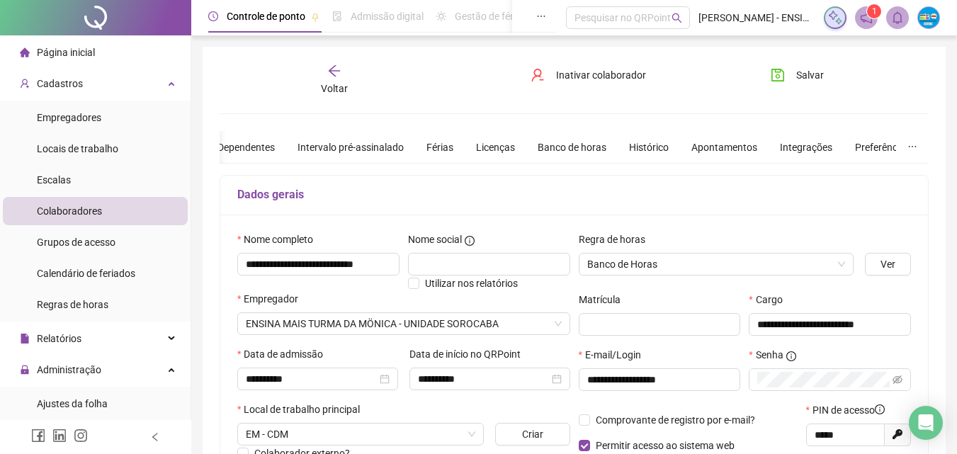
click at [340, 83] on span "Voltar" at bounding box center [334, 88] width 27 height 11
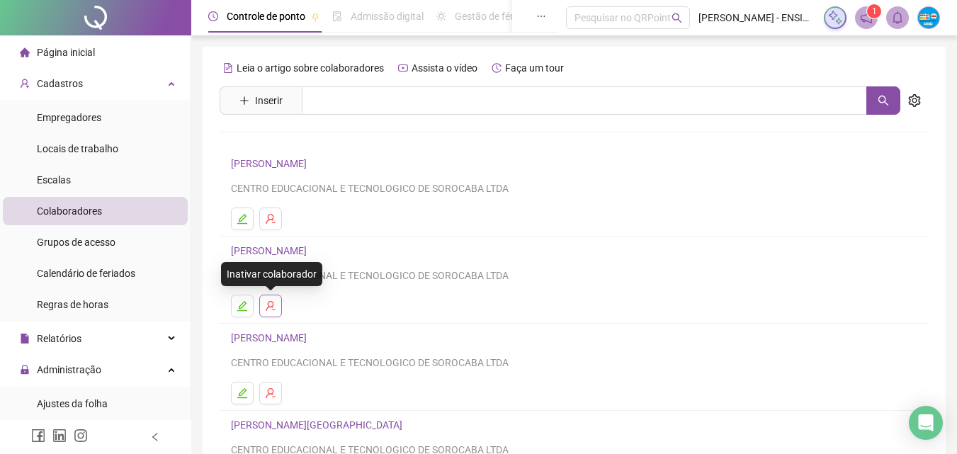
click at [267, 306] on icon "user-delete" at bounding box center [270, 305] width 11 height 11
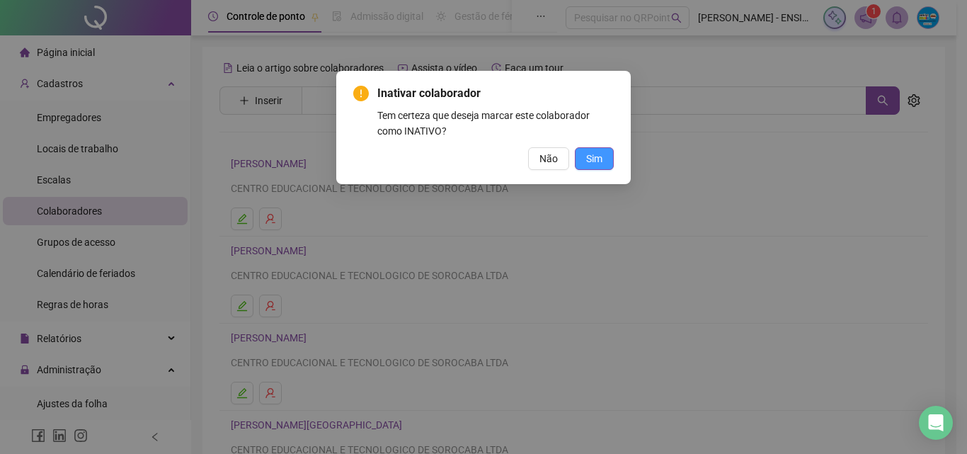
click at [589, 153] on span "Sim" at bounding box center [594, 159] width 16 height 16
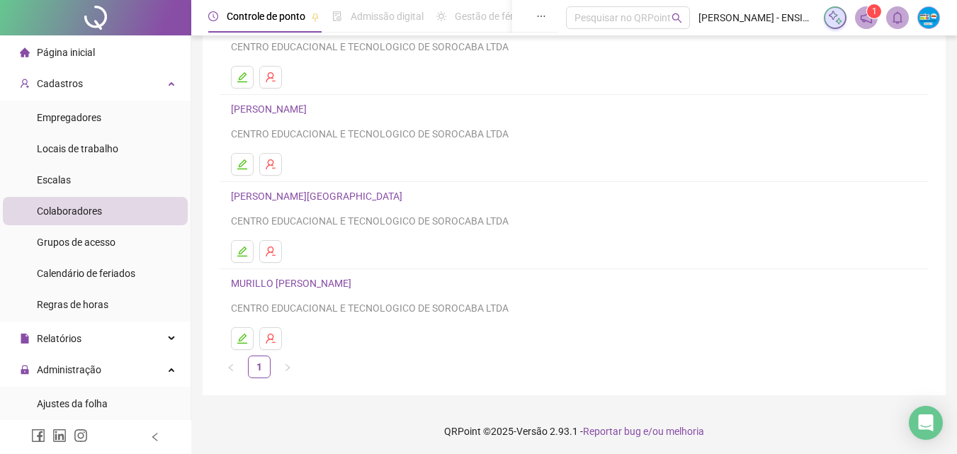
scroll to position [144, 0]
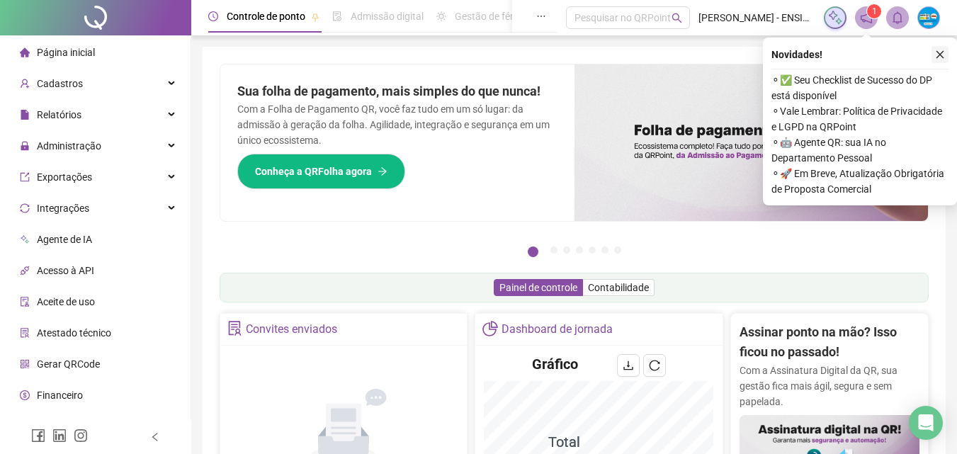
click at [944, 51] on icon "close" at bounding box center [940, 55] width 10 height 10
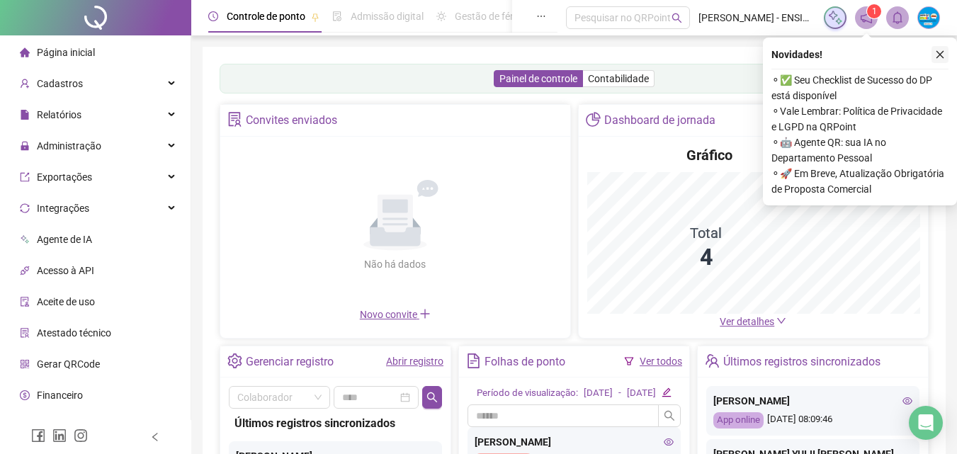
click at [940, 55] on icon "close" at bounding box center [940, 55] width 8 height 8
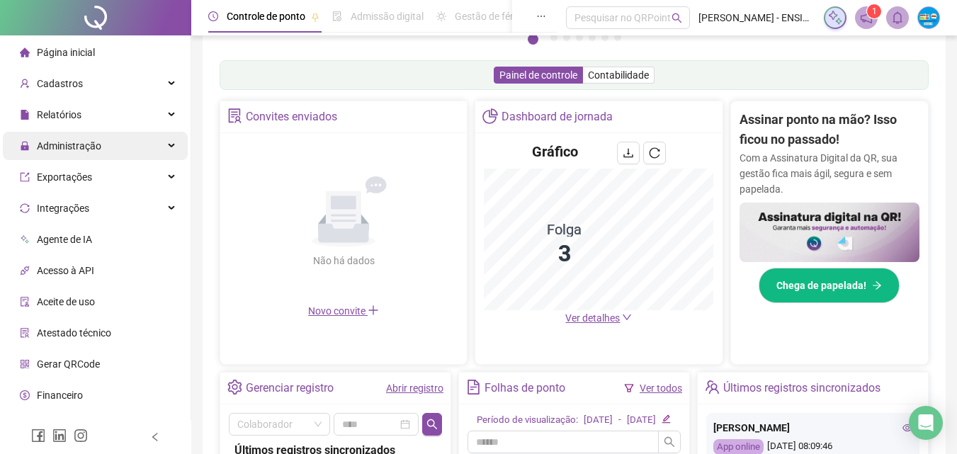
click at [71, 156] on span "Administração" at bounding box center [60, 146] width 81 height 28
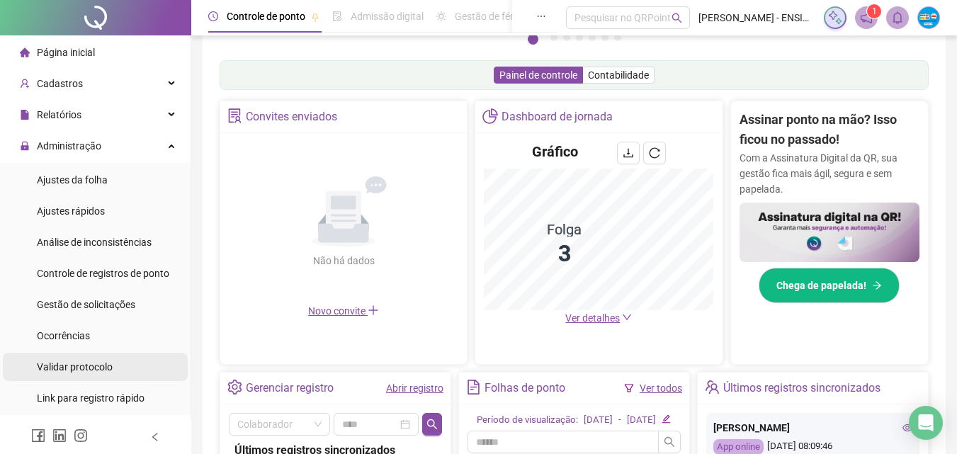
scroll to position [71, 0]
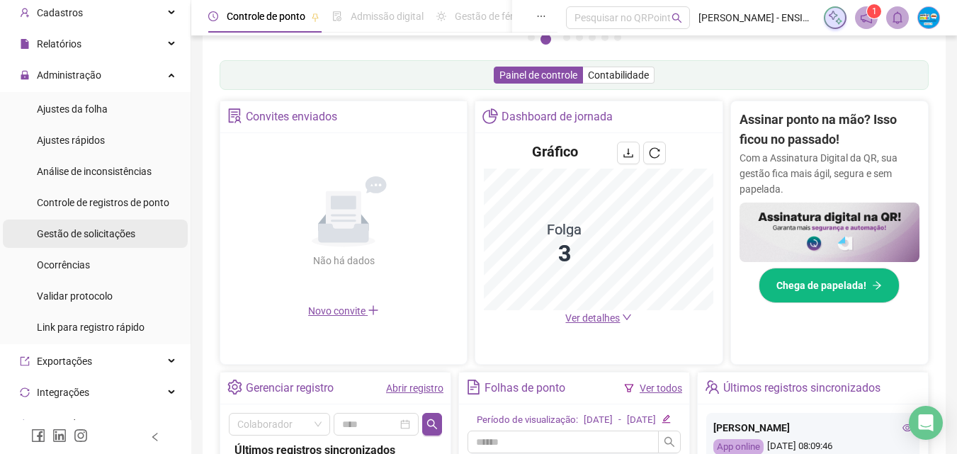
click at [108, 240] on div "Gestão de solicitações" at bounding box center [86, 233] width 98 height 28
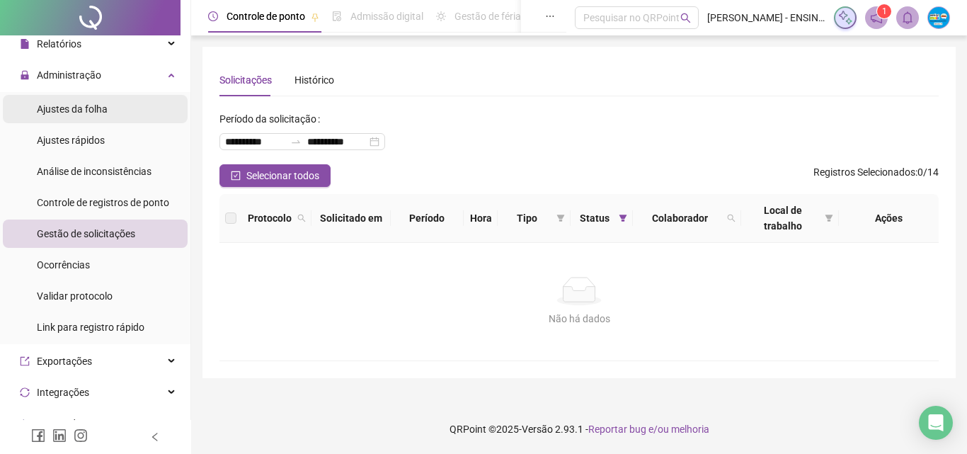
click at [94, 113] on span "Ajustes da folha" at bounding box center [72, 108] width 71 height 11
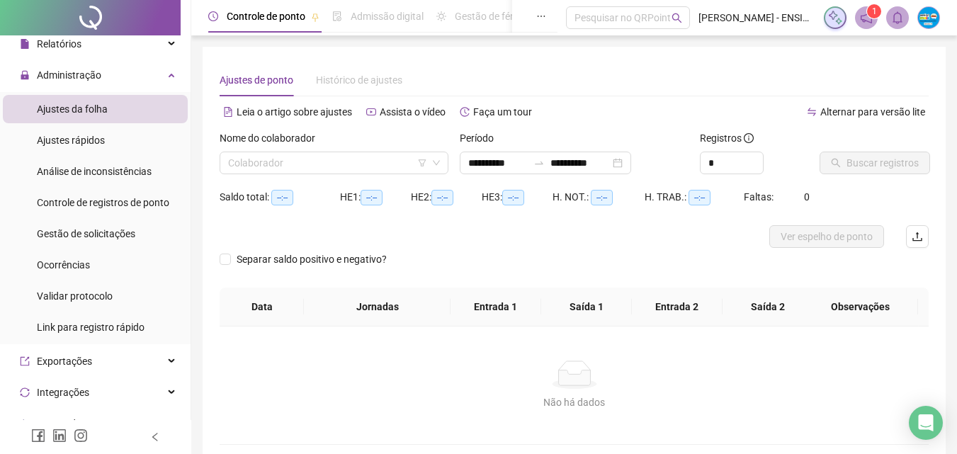
type input "**********"
click at [347, 169] on input "search" at bounding box center [327, 162] width 199 height 21
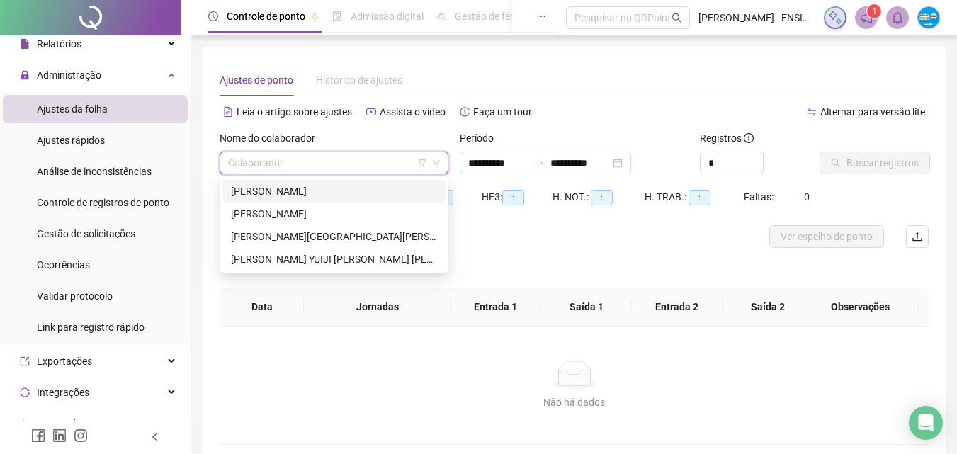
click at [348, 166] on input "search" at bounding box center [327, 162] width 199 height 21
click at [663, 79] on div "Ajustes de ponto Histórico de ajustes" at bounding box center [573, 80] width 709 height 33
